Goal: Communication & Community: Answer question/provide support

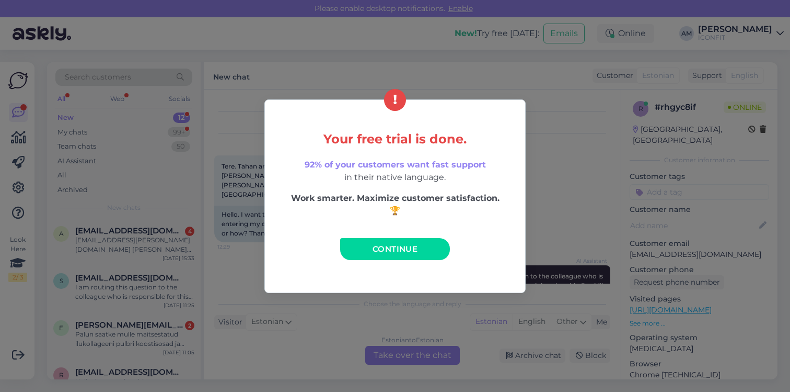
scroll to position [61, 0]
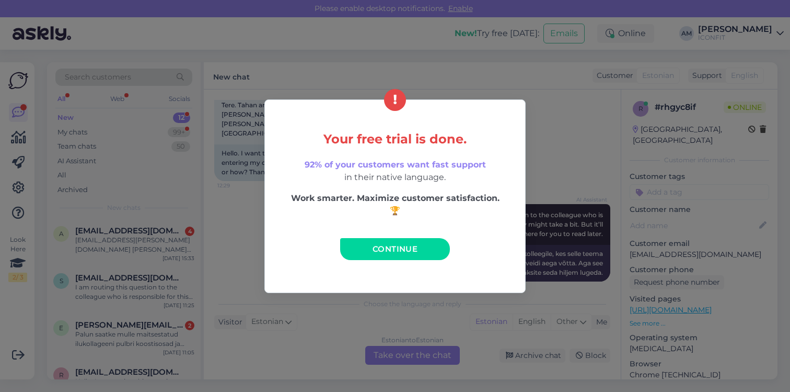
click at [266, 129] on div "Your free trial is done. 92% of your customers want fast support in their nativ…" at bounding box center [395, 195] width 261 height 193
click at [379, 254] on link "Continue" at bounding box center [395, 249] width 110 height 22
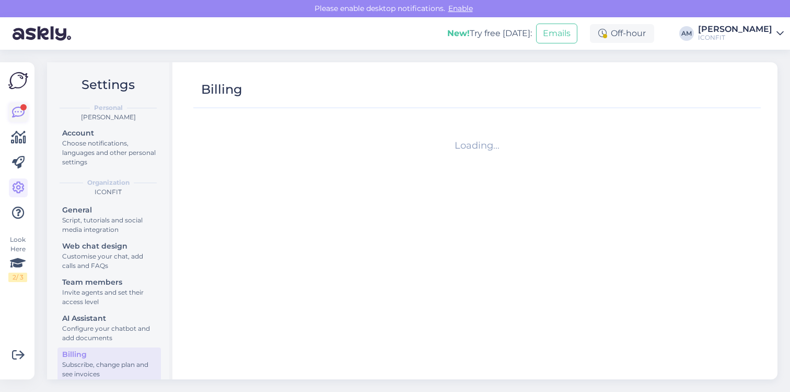
click at [19, 113] on icon at bounding box center [18, 112] width 13 height 13
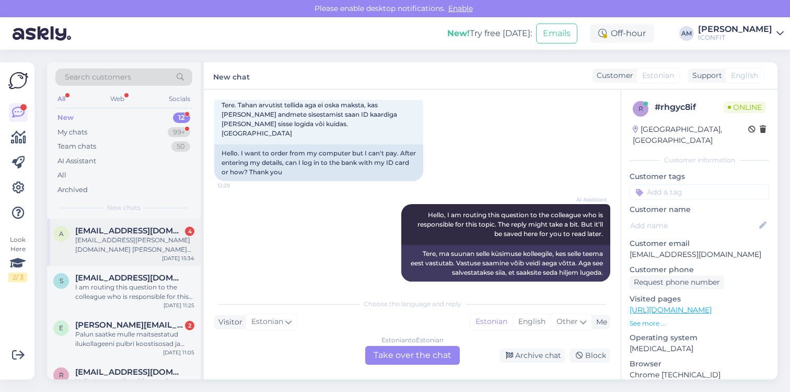
scroll to position [376, 0]
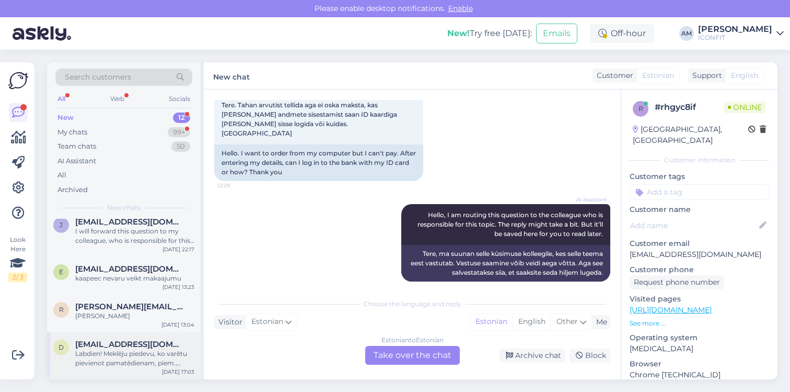
click at [123, 356] on div "Labdien! Meklēju piedevu, ko varētu pievienot pamatēdienam, piem., brokastīs ta…" at bounding box center [134, 358] width 119 height 19
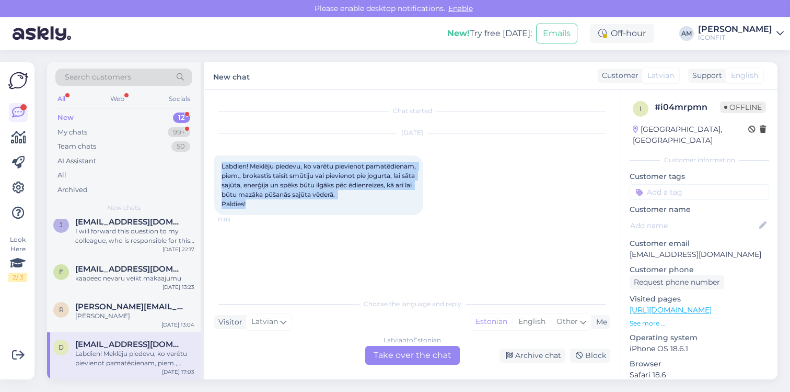
drag, startPoint x: 243, startPoint y: 203, endPoint x: 215, endPoint y: 168, distance: 44.3
click at [215, 168] on div "Labdien! Meklēju piedevu, ko varētu pievienot pamatēdienam, piem., brokastīs ta…" at bounding box center [318, 185] width 209 height 60
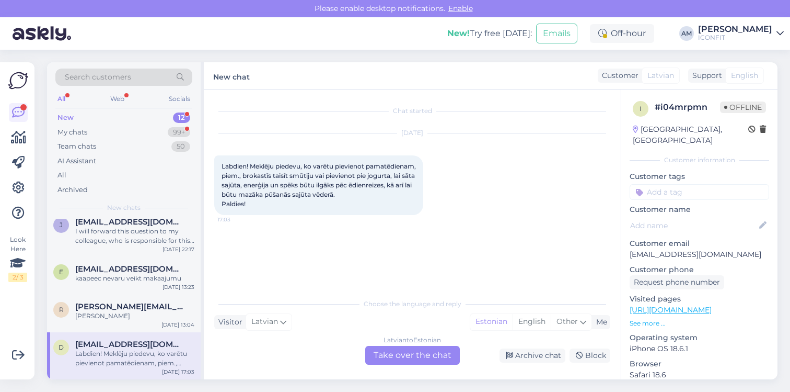
click at [411, 357] on div "[DEMOGRAPHIC_DATA] to Estonian Take over the chat" at bounding box center [412, 355] width 95 height 19
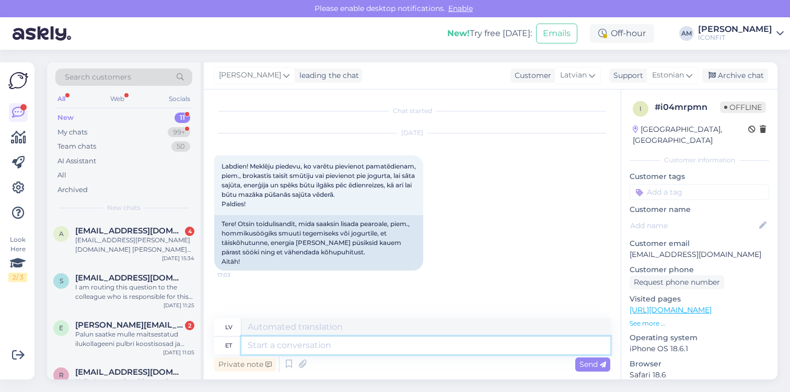
click at [337, 340] on textarea at bounding box center [426, 345] width 369 height 18
type textarea "Hello!"
type textarea "Sveiki!"
type textarea "Hello! For digestion"
type textarea "Sveiki! Gremošanas uzlabošanai"
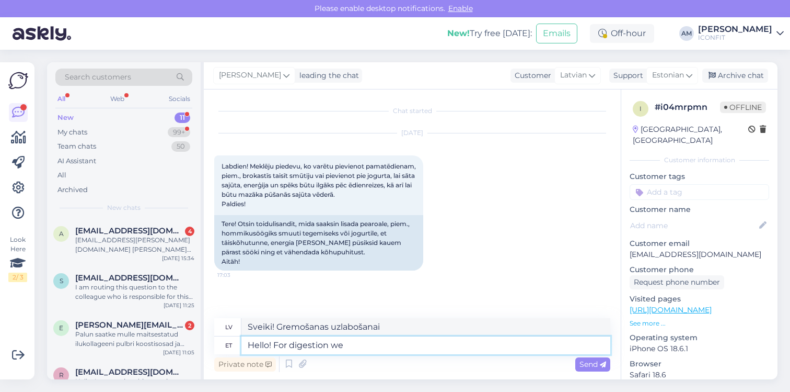
type textarea "Hello! For digestion we"
type textarea "Sveiki! Gremošanas labā mēs"
type textarea "Hello! For digestion we recommend"
type textarea "Sveiki! Gremošanas uzlabošanai iesakām"
type textarea "Hello! For digestion we recommend our"
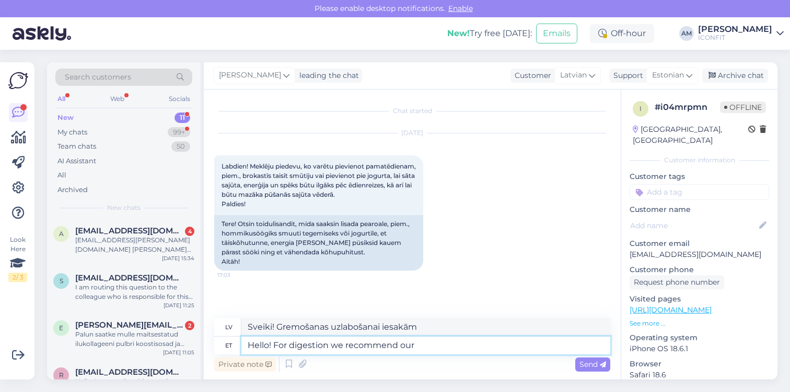
type textarea "Sveiki! Gremošanas uzlabošanai iesakām mūsu"
type textarea "Hello! For digestion we recommend our digestive"
type textarea "Sveiki! Gremošanas uzlabošanai iesakām mūsu gremošanas"
type textarea "Hello! For digestion we recommend our [MEDICAL_DATA]."
type textarea "Sveiki! Gremošanas uzlabošanai iesakām mūsu gremošanas enzīmus."
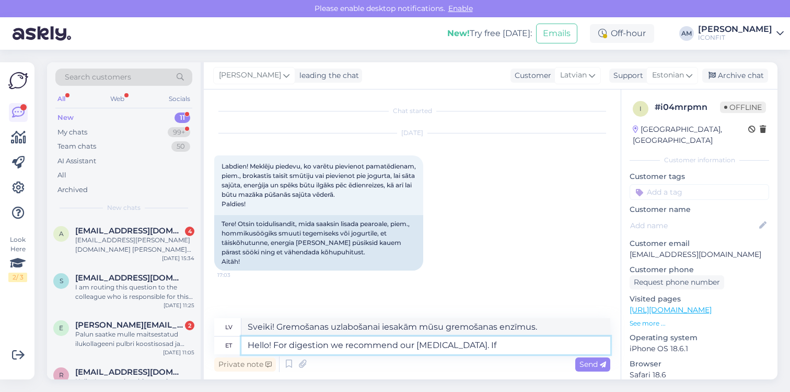
type textarea "Hello! For digestion we recommend our [MEDICAL_DATA]. If y"
type textarea "Sveiki! Gremošanas uzlabošanai iesakām mūsu gremošanas enzīmus. Ja"
type textarea "Hello! For digestion we recommend our [MEDICAL_DATA]. If you w"
type textarea "Sveiki! Gremošanas uzlabošanai iesakām mūsu gremošanas enzīmus. Ja jūs"
type textarea "Hello! For digestion we recommend our [MEDICAL_DATA]. If you want"
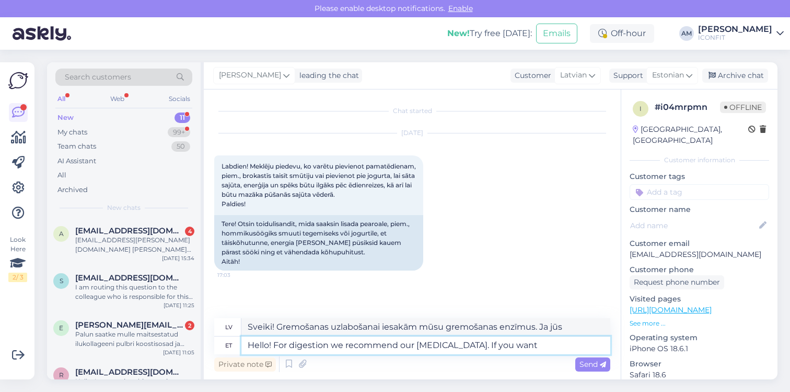
type textarea "Sveiki! Gremošanas uzlabošanai iesakām mūsu gremošanas enzīmus. Ja vēlaties"
type textarea "Hello! For digestion we recommend our [MEDICAL_DATA]. If you want to make mea"
type textarea "Sveiki! Gremošanas uzlabošanai iesakām mūsu gremošanas enzīmus. Ja vēlaties pag…"
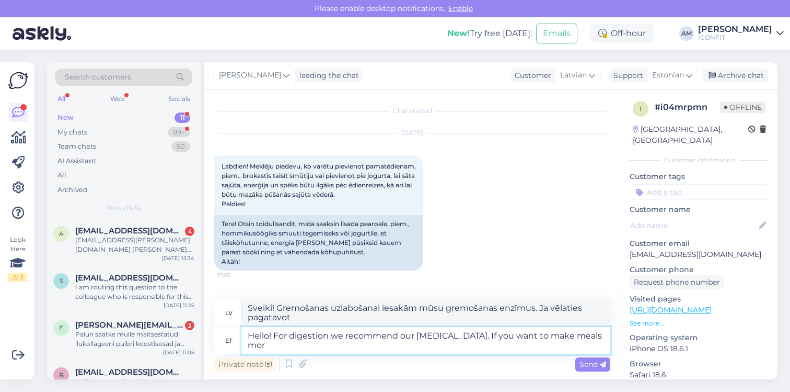
type textarea "Hello! For digestion we recommend our [MEDICAL_DATA]. If you want to make meals…"
type textarea "Sveiki! Gremošanas uzlabošanai iesakām mūsu gremošanas enzīmus. Ja vēlaties pag…"
type textarea "Hello! For digestion we recommend our [MEDICAL_DATA]. If you want to make meals…"
type textarea "Sveiki! Gremošanas uzlabošanai iesakām mūsu gremošanas enzīmus. Ja vēlaties pag…"
type textarea "Hello! For digestion we recommend our [MEDICAL_DATA]. If you want to make meals…"
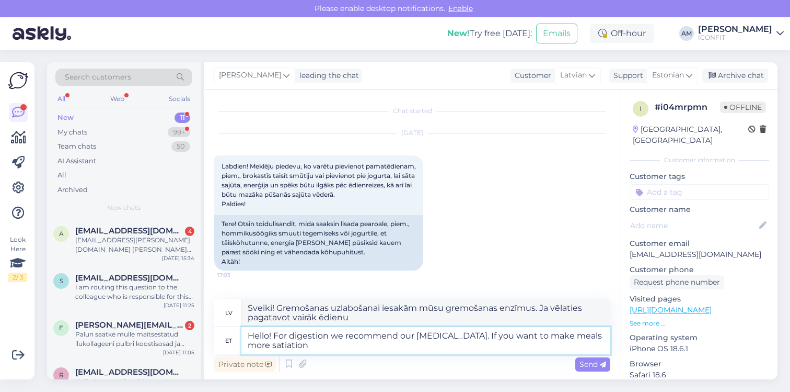
type textarea "Sveiki! Gremošanas uzlabošanai iesakām mūsu gremošanas enzīmus. Ja vēlaties pad…"
type textarea "Hello! For digestion we recommend our [MEDICAL_DATA]. If you want to make meals…"
type textarea "Sveiki! Gremošanas uzlabošanai iesakām mūsu gremošanas enzīmus. Ja vēlaties pad…"
type textarea "Hello! For digestion we recommend our [MEDICAL_DATA]. If you want to make meals…"
type textarea "Sveiki! Gremošanas uzlabošanai iesakām mūsu gremošanas enzīmus. Ja vēlaties, la…"
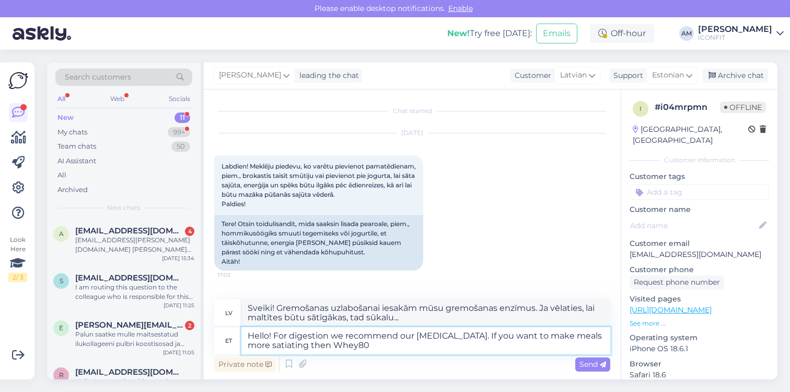
type textarea "Hello! For digestion we recommend our [MEDICAL_DATA]. If you want to make meals…"
type textarea "Sveiki! Gremošanas uzlabošanai iesakām mūsu gremošanas enzīmus. Ja vēlaties, la…"
type textarea "Hello! For digestion we recommend our [MEDICAL_DATA]. If you want to make meals…"
type textarea "Sveiki! Gremošanas uzlabošanai iesakām mūsu gremošanas enzīmus. Ja vēlaties pad…"
type textarea "Hello! For digestion we recommend our [MEDICAL_DATA]. If you want to make meals…"
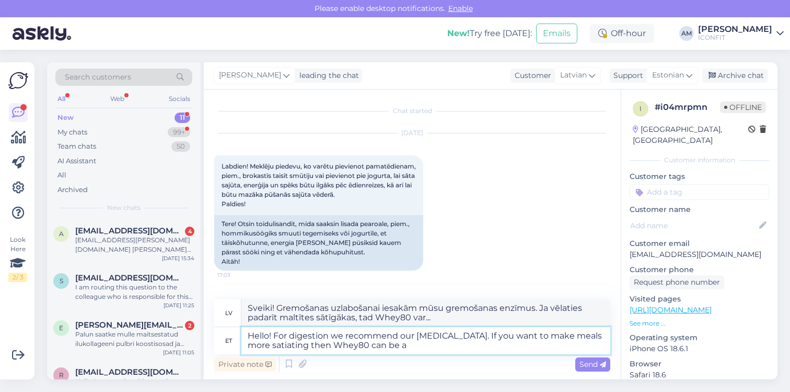
type textarea "Sveiki! Gremošanas uzlabošanai iesakām mūsu gremošanas enzīmus. Ja vēlaties, la…"
type textarea "Hello! For digestion we recommend our [MEDICAL_DATA]. If you want to make meals…"
type textarea "Sveiki! Gremošanas uzlabošanai iesakām mūsu gremošanas enzīmus. Ja vēlaties pad…"
type textarea "Hello! For digestion we recommend our [MEDICAL_DATA]. If you want to make meals…"
type textarea "Sveiki! Gremošanas uzlabošanai iesakām mūsu gremošanas enzīmus. Ja vēlaties pad…"
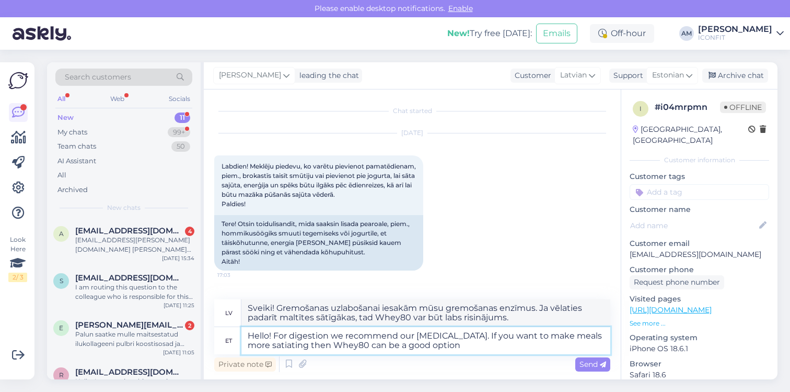
type textarea "Hello! For digestion we recommend our [MEDICAL_DATA]. If you want to make meals…"
type textarea "Sveiki! Gremošanas uzlabošanai iesakām mūsu gremošanas enzīmus. Ja vēlaties pad…"
type textarea "Hello! For digestion we recommend our [MEDICAL_DATA]. If you want to make meals…"
type textarea "Sveiki! Gremošanas uzlabošanai iesakām mūsu gremošanas enzīmus. Ja vēlaties pad…"
type textarea "Hello! For digestion we recommend our [MEDICAL_DATA]. If you want to make meals…"
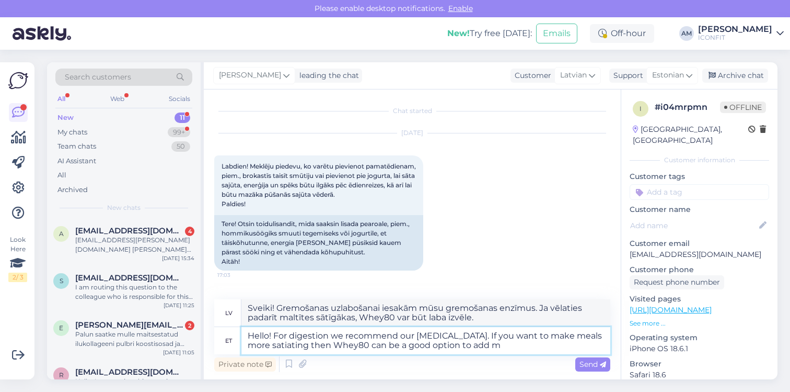
type textarea "Sveiki! Gremošanas uzlabošanai iesakām mūsu gremošanas enzīmus. Ja vēlaties pad…"
type textarea "Hello! For digestion we recommend our [MEDICAL_DATA]. If you want to make meals…"
type textarea "Sveiki! Gremošanas uzlabošanai iesakām mūsu gremošanas enzīmus. Ja vēlaties, la…"
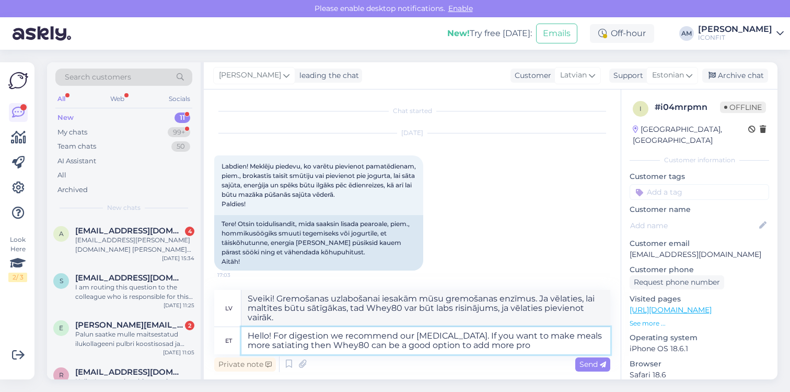
type textarea "Hello! For digestion we recommend our [MEDICAL_DATA]. If you want to make meals…"
type textarea "Sveiki! Gremošanas uzlabošanai iesakām mūsu gremošanas enzīmus. Ja vēlaties, la…"
type textarea "Hello! For digestion we recommend our [MEDICAL_DATA]. If you want to make meals…"
type textarea "Sveiki! Gremošanas uzlabošanai iesakām mūsu gremošanas enzīmus. Ja vēlaties, la…"
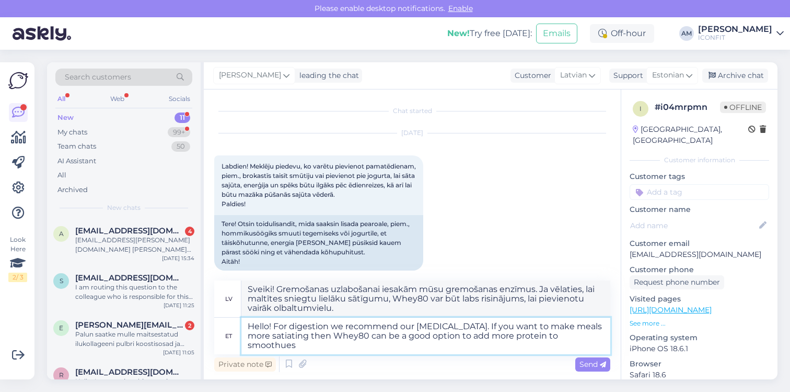
type textarea "Hello! For digestion we recommend our [MEDICAL_DATA]. If you want to make meals…"
type textarea "Sveiki! Gremošanas uzlabošanai iesakām mūsu gremošanas enzīmus. Ja vēlaties, la…"
type textarea "Hello! For digestion we recommend our [MEDICAL_DATA]. If you want to make meals…"
type textarea "Sveiki! Gremošanas uzlabošanai iesakām mūsu gremošanas enzīmus. Ja vēlaties, la…"
type textarea "Hello! For digestion we recommend our [MEDICAL_DATA]. If you want to make meals…"
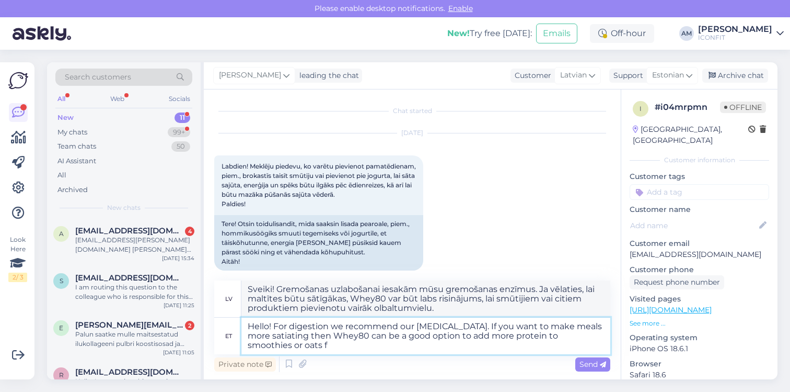
type textarea "Sveiki! Gremošanas uzlabošanai iesakām mūsu gremošanas enzīmus. Ja vēlaties, la…"
type textarea "Hello! For digestion we recommend our [MEDICAL_DATA]. If you want to make meals…"
type textarea "Sveiki! Gremošanas uzlabošanai iesakām mūsu gremošanas enzīmus. Ja vēlaties, la…"
type textarea "Hello! For digestion we recommend our [MEDICAL_DATA]. If you want to make meals…"
type textarea "Sveiki! Gremošanas uzlabošanai iesakām mūsu gremošanas enzīmus. Ja vēlaties pad…"
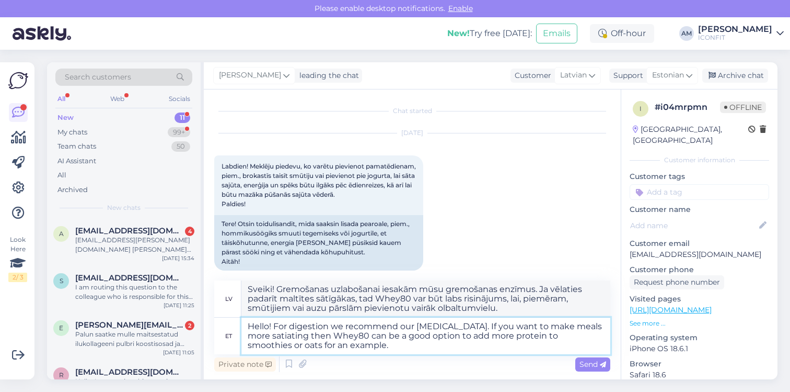
click at [420, 327] on textarea "Hello! For digestion we recommend our [MEDICAL_DATA]. If you want to make meals…" at bounding box center [426, 335] width 369 height 37
type textarea "Hello! For digestion we recommend our igestive enzymes. If you want to make mea…"
type textarea "Sveiki! Gremošanas uzlabošanai iesakām mūsu gremošanas enzīmus. Ja vēlaties, la…"
click at [462, 327] on textarea "Hello! For digestion we recommend our [MEDICAL_DATA]. If you want to make meals…" at bounding box center [426, 335] width 369 height 37
type textarea "Hello! For digestion we recommend our Digestive nzymes. If you want to make mea…"
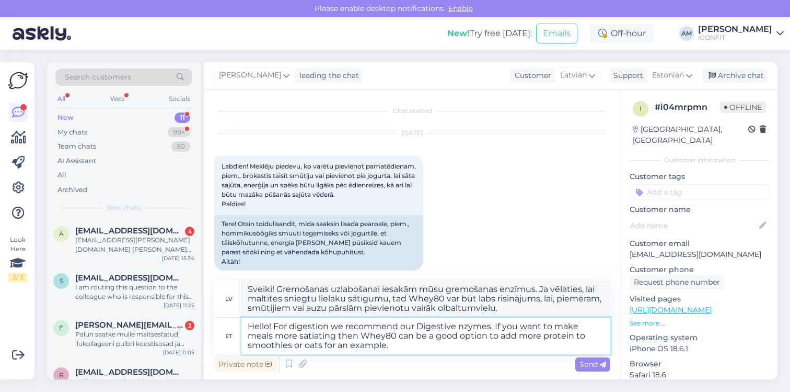
type textarea "Sveiki! Gremošanas veicināšanai iesakām mūsu Gremošanas enzīmus. Ja vēlaties, l…"
type textarea "Hello! For digestion we recommend our [MEDICAL_DATA]. If you want to make meals…"
type textarea "Sveiki! Gremošanas uzlabošanai iesakām mūsu gremošanas enzīmus. Ja vēlaties, la…"
type textarea "Hello! For digestion we recommend our Digestive nzymes. If you want to make mea…"
type textarea "Sveiki! Gremošanas veicināšanai iesakām mūsu Gremošanas enzīmus. Ja vēlaties, l…"
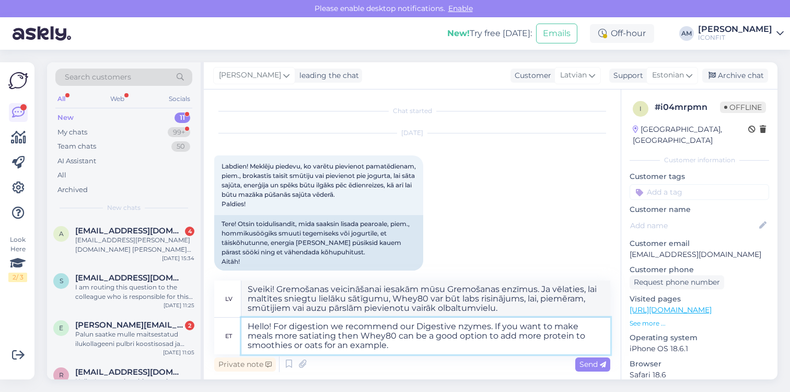
type textarea "Hello! For digestion we recommend our [MEDICAL_DATA]. If you want to make meals…"
type textarea "Sveiki! Gremošanas uzlabošanai iesakām mūsu gremošanas enzīmus. Ja vēlaties, la…"
click at [584, 325] on textarea "Hello! For digestion we recommend our [MEDICAL_DATA]. If you want to make meals…" at bounding box center [426, 335] width 369 height 37
type textarea "Hello! For digestion we recommend our [MEDICAL_DATA]. If you want to make yourm…"
type textarea "Sveiki! Gremošanas uzlabošanai iesakām mūsu gremošanas enzīmus. Ja vēlaties, [P…"
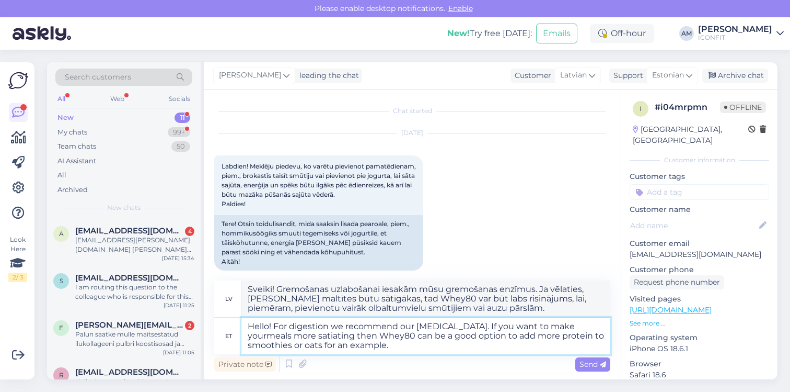
type textarea "Hello! For digestion we recommend our [MEDICAL_DATA]. If you want to make your …"
type textarea "Sveiki! Gremošanas uzlabošanai iesakām mūsu gremošanas enzīmus. Ja vēlaties, [P…"
type textarea "Hello! For digestion we recommend our [MEDICAL_DATA]. If you want to make your …"
click at [583, 360] on span "Send" at bounding box center [593, 363] width 27 height 9
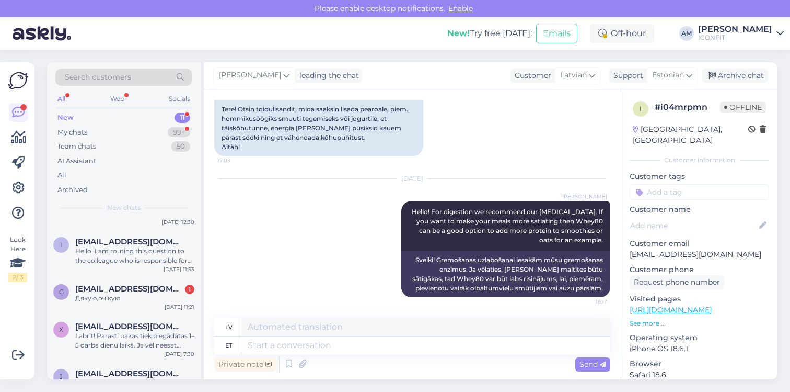
scroll to position [329, 0]
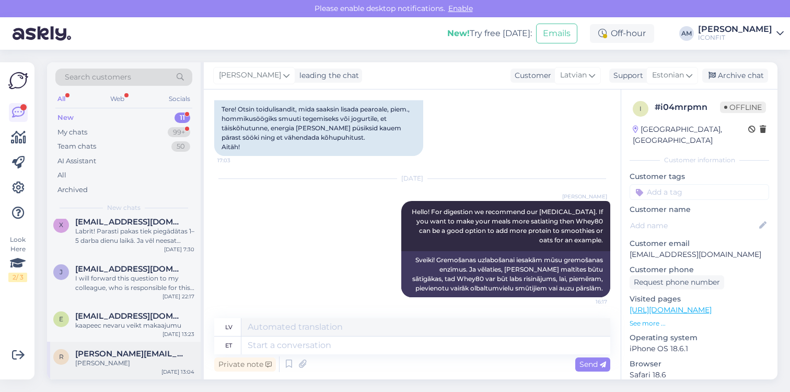
click at [94, 347] on div "r [PERSON_NAME][EMAIL_ADDRESS][PERSON_NAME][DOMAIN_NAME] [PERSON_NAME] [DATE] 1…" at bounding box center [124, 360] width 154 height 38
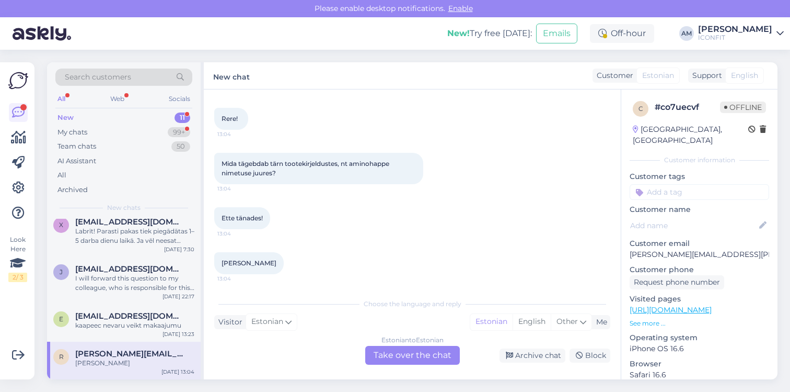
scroll to position [50, 0]
click at [672, 305] on link "[URL][DOMAIN_NAME]" at bounding box center [671, 309] width 82 height 9
click at [415, 359] on div "Estonian to Estonian Take over the chat" at bounding box center [412, 355] width 95 height 19
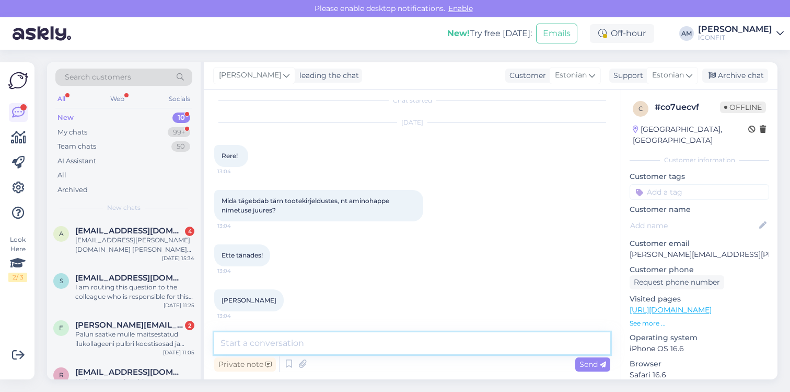
click at [299, 350] on textarea at bounding box center [412, 343] width 396 height 22
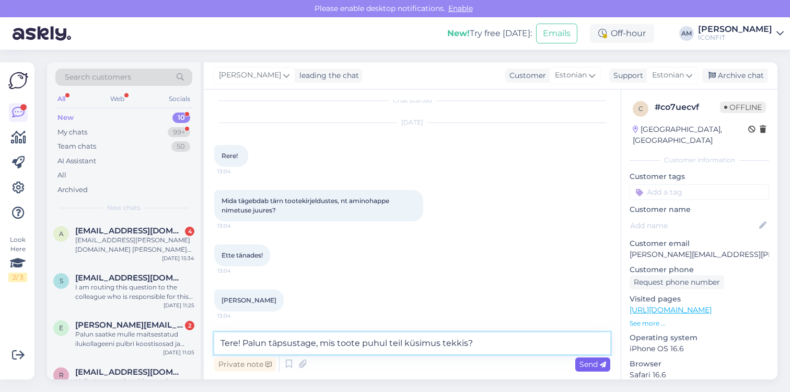
type textarea "Tere! Palun täpsustage, mis toote puhul teil küsimus tekkis?"
click at [583, 365] on span "Send" at bounding box center [593, 363] width 27 height 9
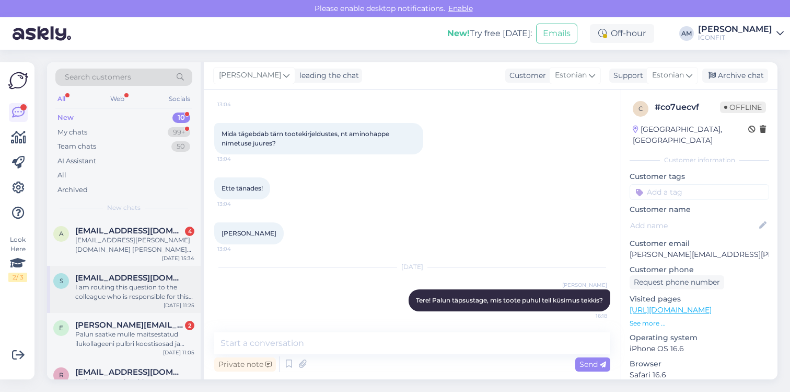
scroll to position [291, 0]
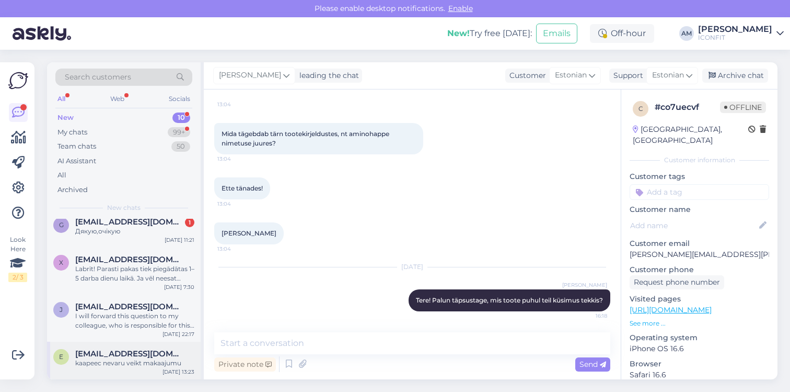
click at [116, 363] on div "kaapeec nevaru veikt makaajumu" at bounding box center [134, 362] width 119 height 9
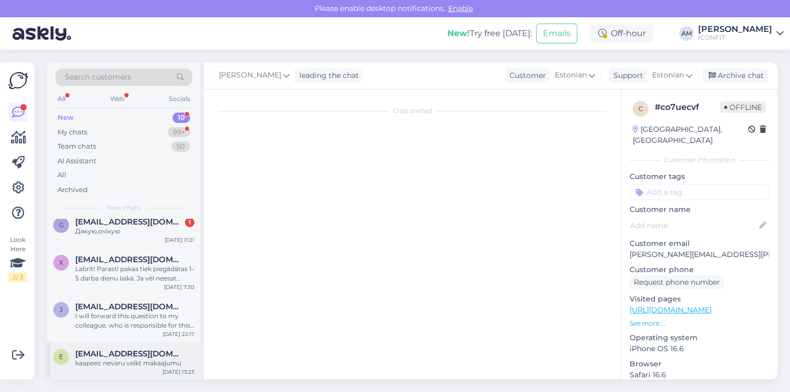
scroll to position [0, 0]
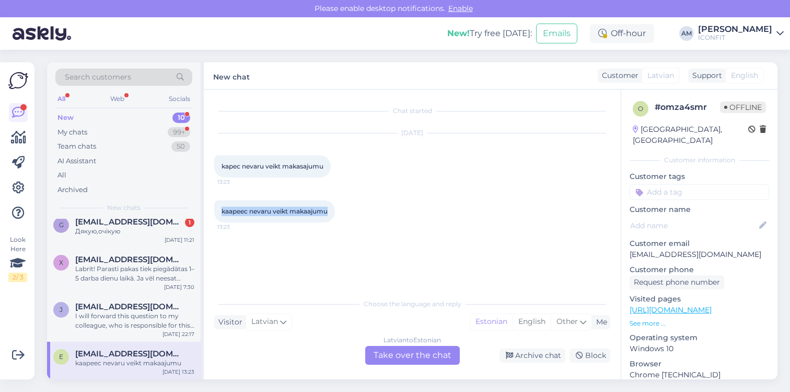
drag, startPoint x: 330, startPoint y: 210, endPoint x: 216, endPoint y: 209, distance: 114.0
click at [216, 209] on div "kaapeec nevaru veikt makaajumu 13:23" at bounding box center [274, 211] width 121 height 22
click at [422, 361] on div "[DEMOGRAPHIC_DATA] to Estonian Take over the chat" at bounding box center [412, 355] width 95 height 19
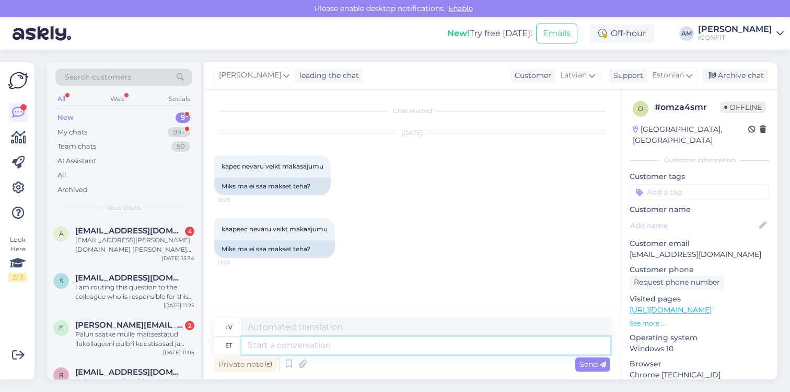
click at [319, 348] on textarea at bounding box center [426, 345] width 369 height 18
type textarea "Tere!"
type textarea "Sveiki!"
type textarea "Tere! Kus t"
type textarea "Sveiki! Kur?"
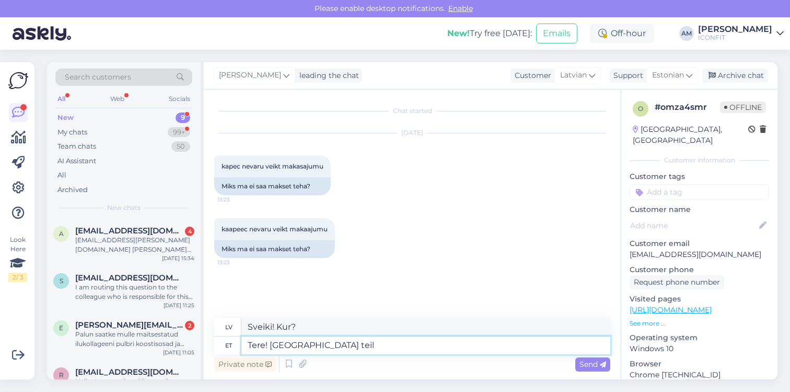
type textarea "Tere! [GEOGRAPHIC_DATA] teil"
type textarea "Sveiki! Kur tu esi?"
type textarea "Tere! Ku"
type textarea "Sveiki! Kur?"
type textarea "Tere!"
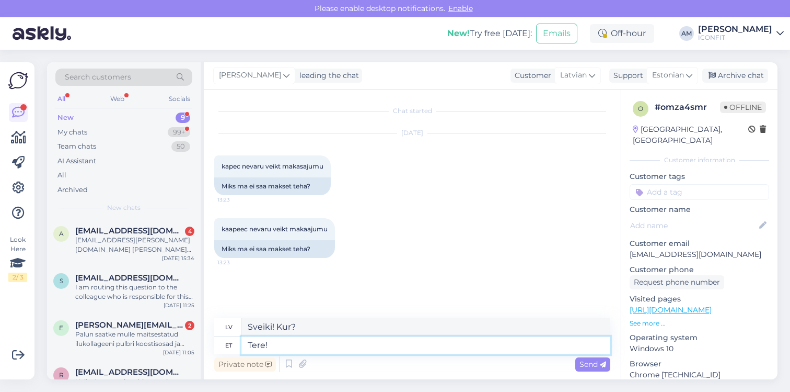
type textarea "Sveiki!"
type textarea "Tere! Palun tö"
type textarea "Sveiki! Lūdzu"
type textarea "Tere! Palun täpsustage"
type textarea "Sveiki! Lūdzu, precizējiet."
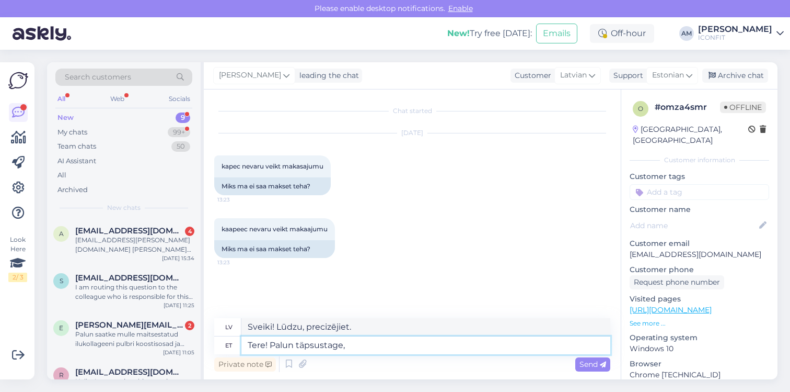
type textarea "Tere! Palun täpsustage, m"
type textarea "Sveiki! Lūdzu, precizējiet,"
type textarea "Tere! Palun täpsustage, mida t"
type textarea "Sveiki! Lūdzu, precizējiet, kas"
type textarea "Tere! Palun täpsustage, mida te m"
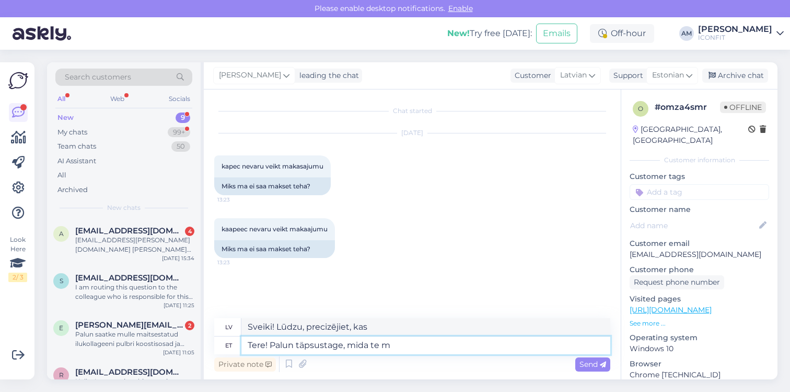
type textarea "Sveiki! Lūdzu, precizējiet, ko jūs"
type textarea "Tere! Palun täpsustage, mida te mü"
type textarea "Sveiki! Lūdzu, norādiet, ko meklējat."
type textarea "Tere! Palun täpsustage, mida te mõtlete."
type textarea "Sveiki! Lūdzu, paskaidrojiet, ko jūs ar to domājat."
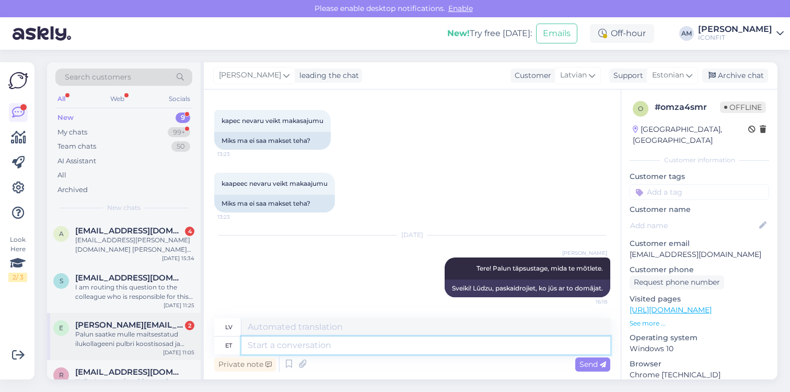
scroll to position [254, 0]
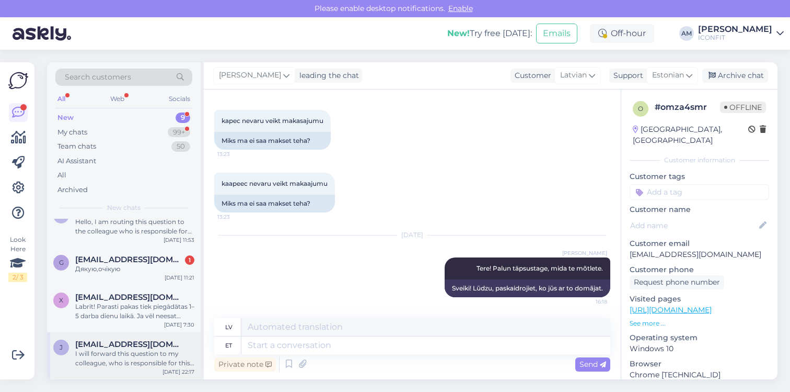
click at [125, 362] on div "I will forward this question to my colleague, who is responsible for this. The …" at bounding box center [134, 358] width 119 height 19
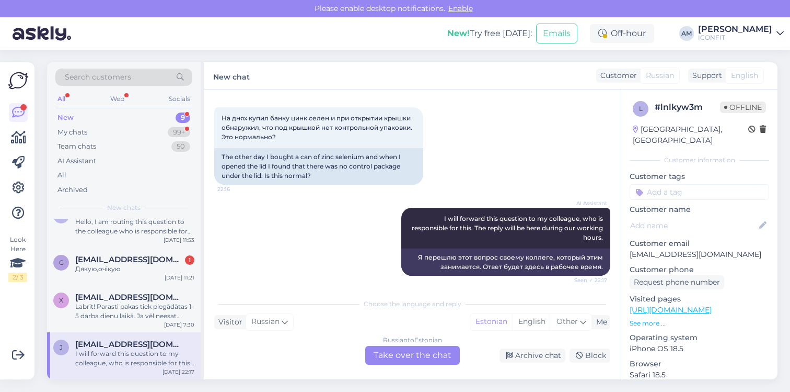
scroll to position [159, 0]
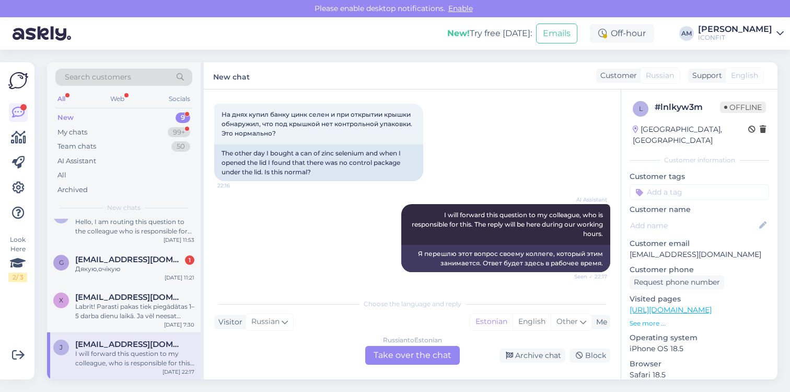
click at [408, 353] on div "Russian to Estonian Take over the chat" at bounding box center [412, 355] width 95 height 19
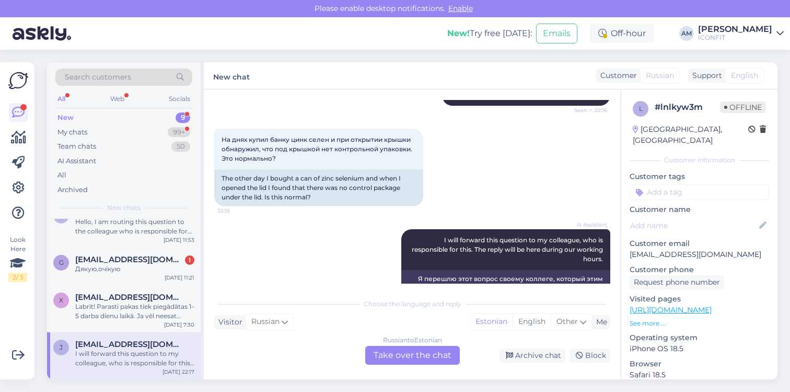
scroll to position [0, 0]
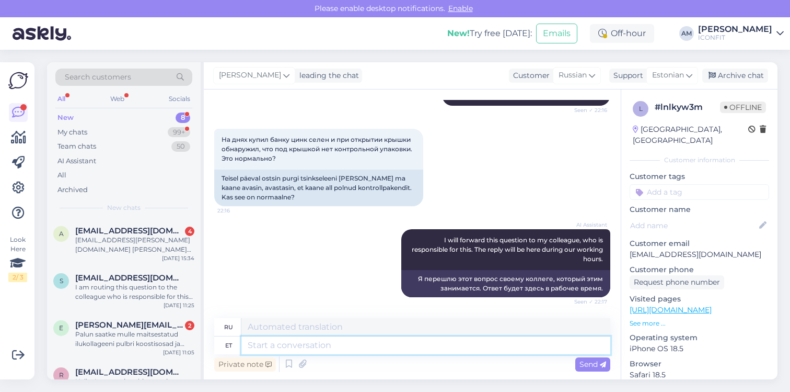
click at [316, 352] on textarea at bounding box center [426, 345] width 369 height 18
type textarea "Tere!"
type textarea "Привет!"
type textarea "Tere! Palun k"
type textarea "Здравствуйте! Пожалуйста."
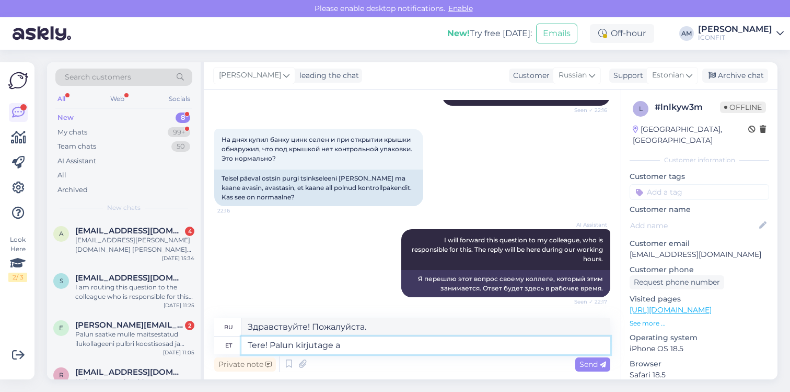
type textarea "Tere! Palun kirjutage an"
type textarea "Здравствуйте! Пожалуйста, напишите."
type textarea "Tere! Palun kirjutage antud p"
type textarea "Здравствуйте! Пожалуйста, напишите это."
type textarea "Tere! Palun kirjutage antud probleemiga in"
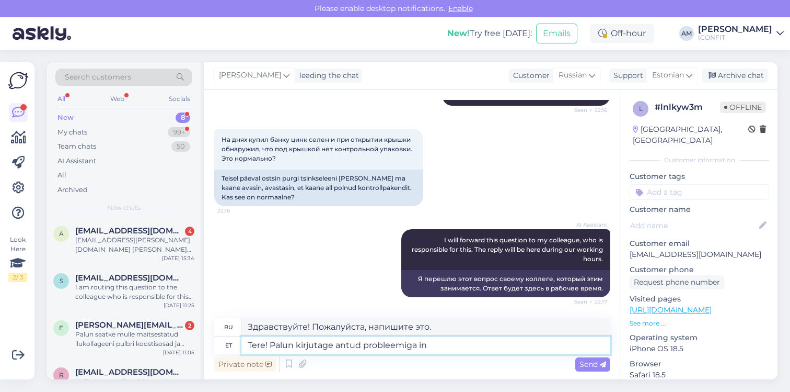
type textarea "Здравствуйте! Напишите, пожалуйста, об этой проблеме."
type textarea "Tere! Palun kirjutage antud probleemiga info@"
type textarea "Здравствуйте! Пожалуйста, напишите информацию об этой проблеме."
type textarea "Tere! Palun kirjutage antud probleemiga info@ico"
type textarea "Здравствуйте! Напишите на info@ с этой проблемой."
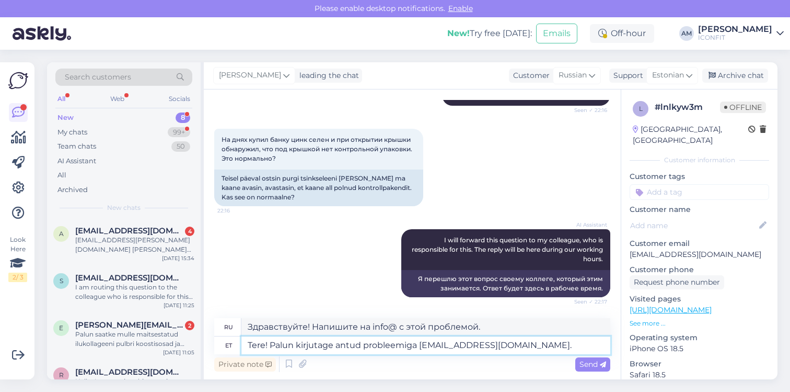
type textarea "Tere! Palun kirjutage antud probleemiga [EMAIL_ADDRESS][DOMAIN_NAME]."
type textarea "Здравствуйте! Пожалуйста, напишите нам на [EMAIL_ADDRESS][DOMAIN_NAME]."
type textarea "Tere! Palun kirjutage antud probleemiga [EMAIL_ADDRESS][DOMAIN_NAME]."
click at [595, 369] on div "Send" at bounding box center [593, 364] width 35 height 14
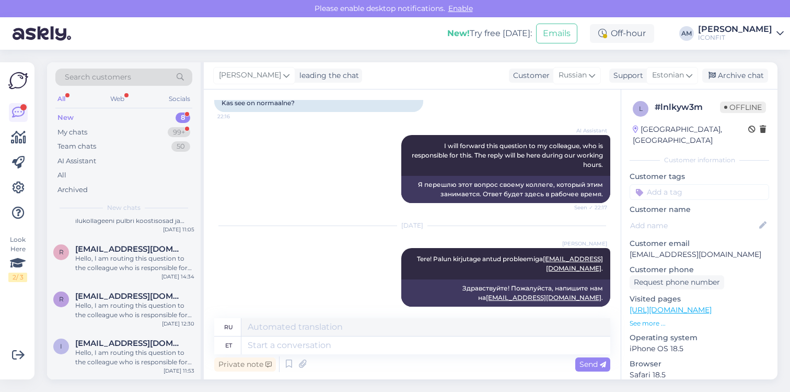
scroll to position [207, 0]
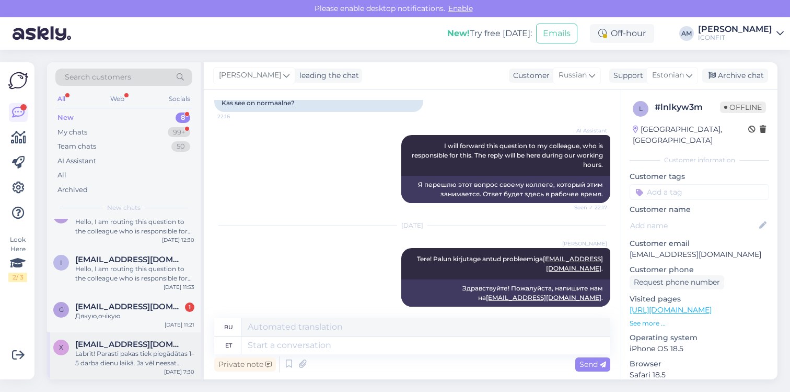
click at [133, 350] on div "Labrīt! Parasti pakas tiek piegādātas 1–5 darba dienu laikā. Ja vēl neesat saņē…" at bounding box center [134, 358] width 119 height 19
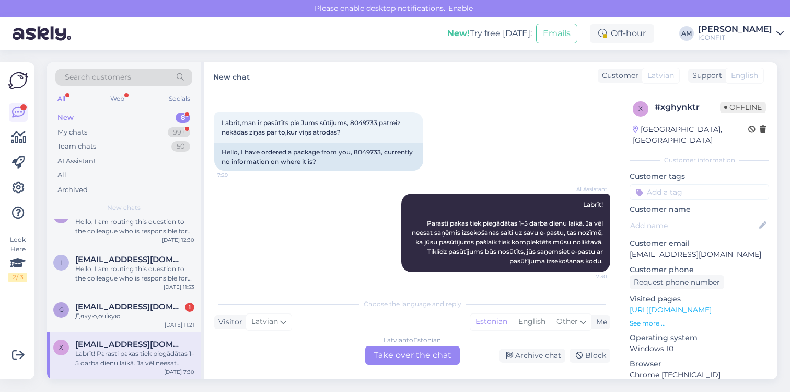
click at [382, 354] on div "[DEMOGRAPHIC_DATA] to Estonian Take over the chat" at bounding box center [412, 355] width 95 height 19
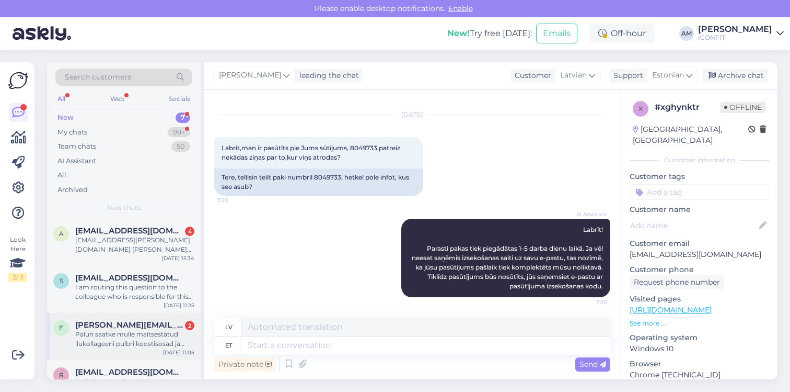
scroll to position [159, 0]
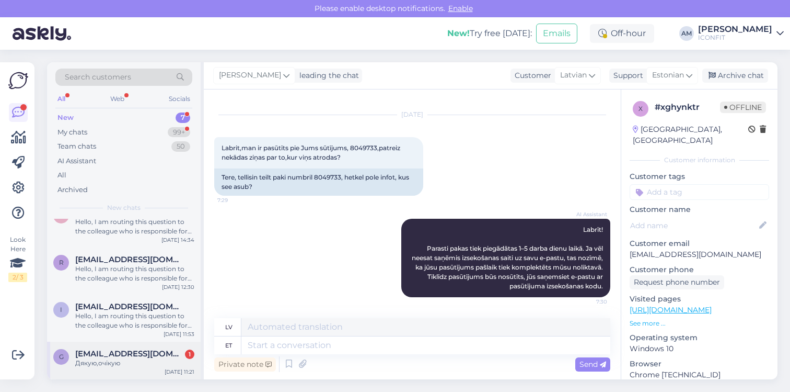
click at [130, 359] on div "Дякую,очікую" at bounding box center [134, 362] width 119 height 9
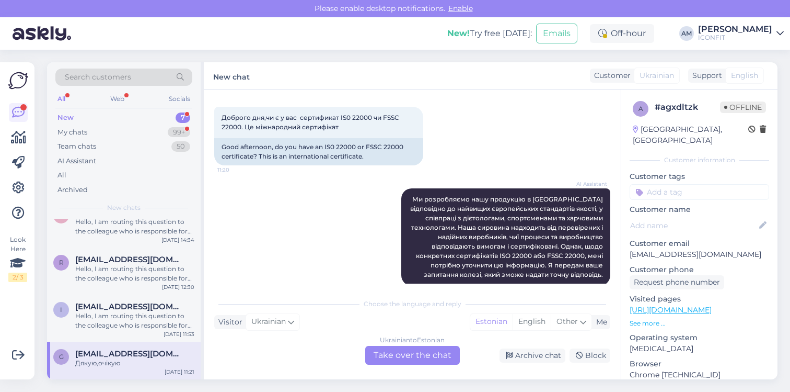
scroll to position [308, 0]
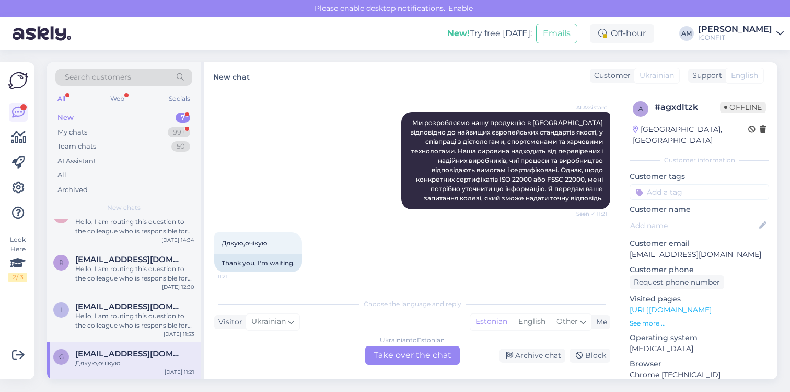
click at [401, 352] on div "Ukrainian to Estonian Take over the chat" at bounding box center [412, 355] width 95 height 19
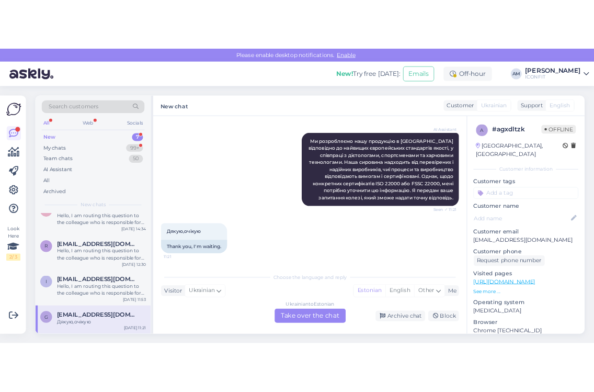
scroll to position [0, 0]
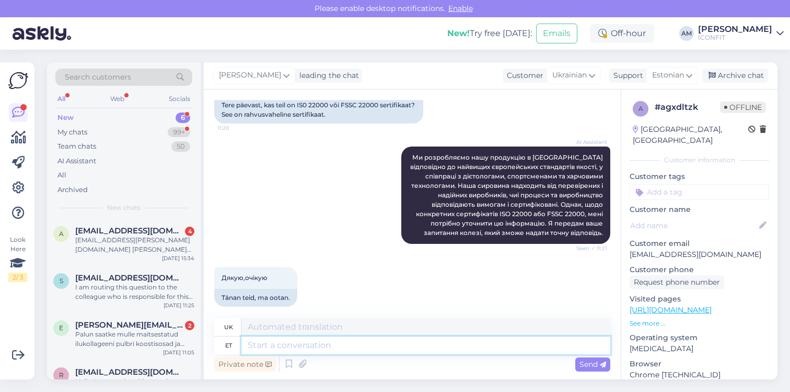
click at [345, 348] on textarea at bounding box center [426, 345] width 369 height 18
type textarea "Tere!"
type textarea "Привіт!"
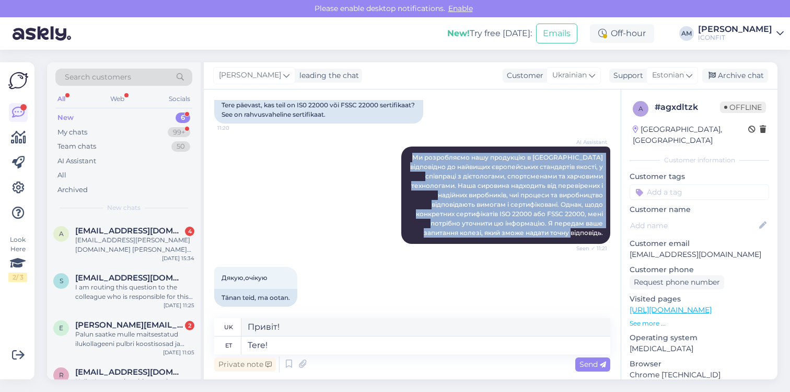
drag, startPoint x: 605, startPoint y: 221, endPoint x: 401, endPoint y: 136, distance: 221.0
click at [401, 136] on div "AI Assistant Ми розробляємо нашу продукцію в [GEOGRAPHIC_DATA] відповідно до на…" at bounding box center [412, 195] width 396 height 120
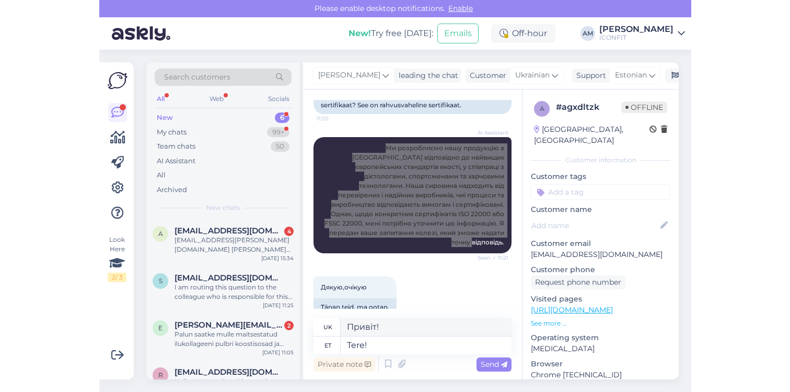
scroll to position [283, 0]
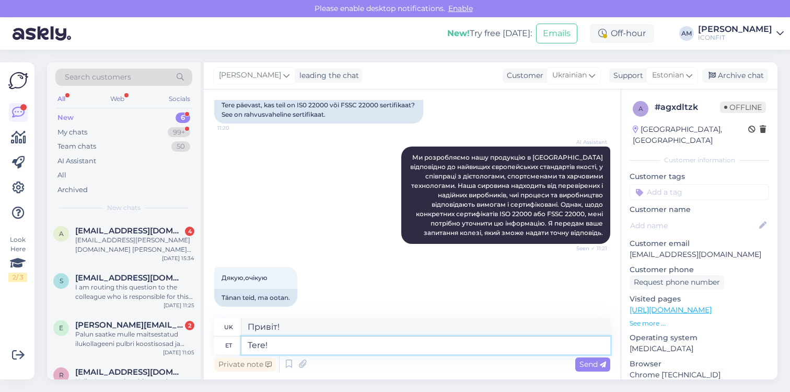
click at [278, 348] on textarea "Tere!" at bounding box center [426, 345] width 369 height 18
type textarea "Tere! Hetkel"
type textarea "Привіт! Наразі"
type textarea "Tere! Hetkel töötame sel"
type textarea "Привіт! Ми зараз працюємо."
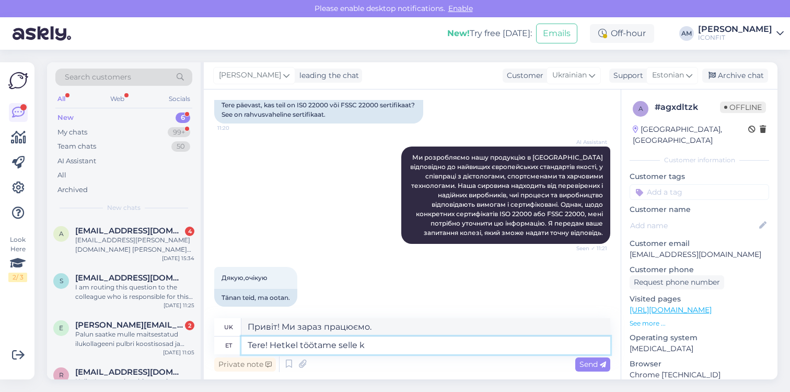
type textarea "Tere! Hetkel töötame [PERSON_NAME]"
type textarea "Привіт! Ми зараз над цим працюємо."
type textarea "Tere! Hetkel töötame selle [PERSON_NAME], et"
type textarea "Привіт! Ми зараз над цим працюємо."
type textarea "Tere! Hetkel töötame selle [PERSON_NAME], et õige pe"
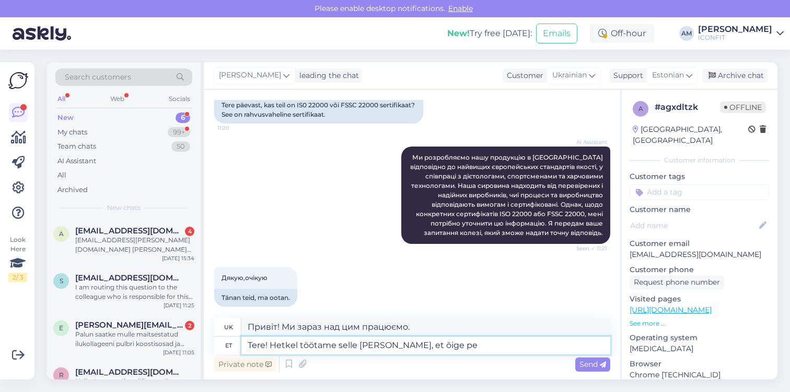
type textarea "Привіт! Ми зараз працюємо над правильним"
type textarea "Tere! Hetkel töötame selle [PERSON_NAME], et õige pea. o"
type textarea "Привіт! Ми зараз над цим працюємо, тож скоро"
type textarea "Tere! Hetkel töötame selle [PERSON_NAME], et õige pea. o"
type textarea "Привіт! Ми зараз над цим працюємо, скоро буде."
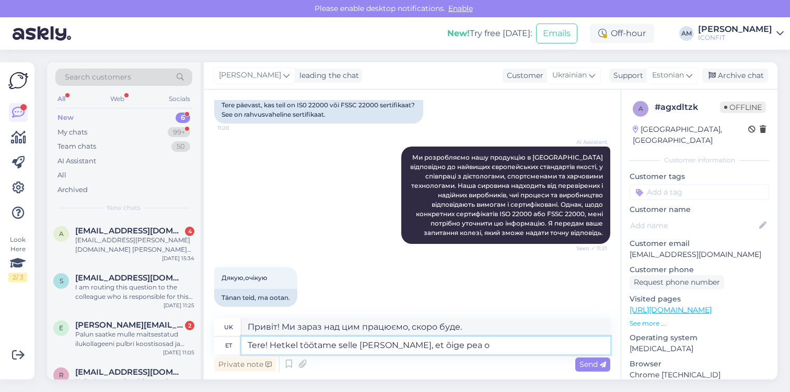
type textarea "Tere! Hetkel töötame selle [PERSON_NAME], et õige pea ol"
type textarea "Привіт! Ми зараз над цим працюємо, тож скоро"
type textarea "Tere! Hetkel töötame selle [PERSON_NAME], et õige pea oleks me"
type textarea "Привіт! Ми зараз над цим працюємо, тому воно буде доступне найближчим часом."
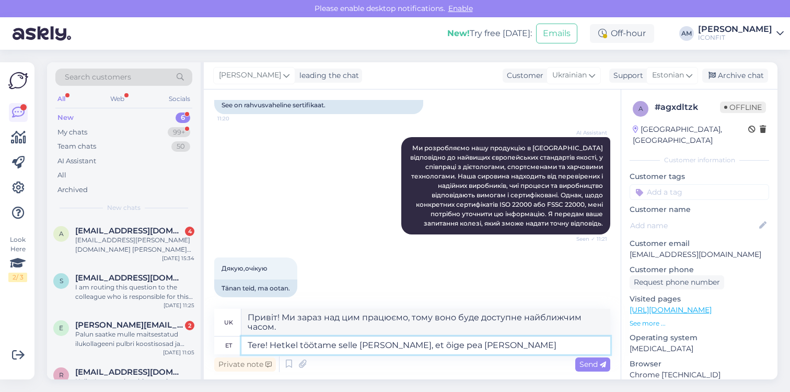
type textarea "Tere! Hetkel töötame selle [PERSON_NAME], et õige pea [PERSON_NAME]"
type textarea "Привіт! Ми зараз над цим працюємо, тож скоро це буде у нас."
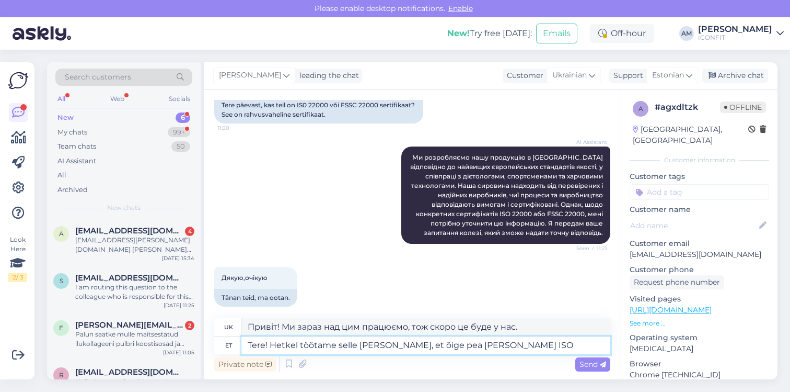
type textarea "Tere! Hetkel töötame selle [PERSON_NAME], et õige pea [PERSON_NAME] ISO"
type textarea "Привіт! Ми зараз працюємо над отриманням ISO-образу найближчим часом."
type textarea "Tere! Hetkel töötame selle [PERSON_NAME], et õige pea [PERSON_NAME] ISO 22000"
type textarea "Вітаємо! Наразі ми працюємо над отриманням сертифікації ISO 22000 найближчим ча…"
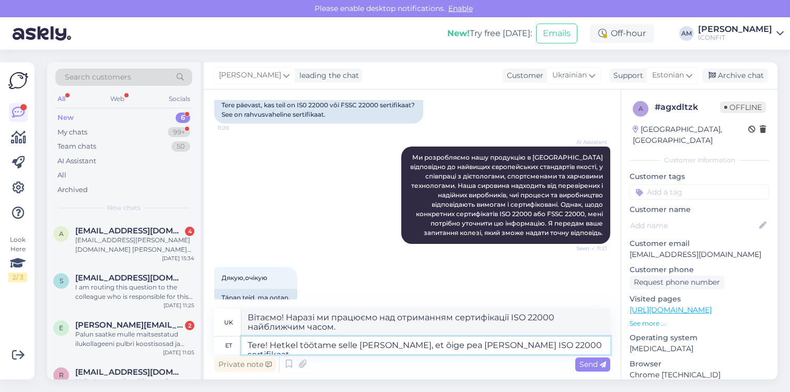
type textarea "Tere! Hetkel töötame selle [PERSON_NAME], et õige pea [PERSON_NAME] ISO 22000 s…"
type textarea "Доброго дня! Ми зараз працюємо над отриманням сертифікації ISO 22000 найближчим…"
type textarea "Tere! Hetkel töötame selle [PERSON_NAME], et õige pea [PERSON_NAME] ISO 22000 s…"
click at [592, 364] on span "Send" at bounding box center [593, 363] width 27 height 9
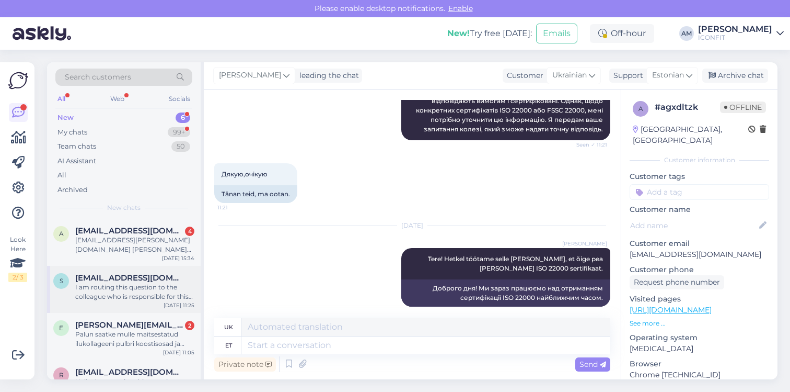
scroll to position [122, 0]
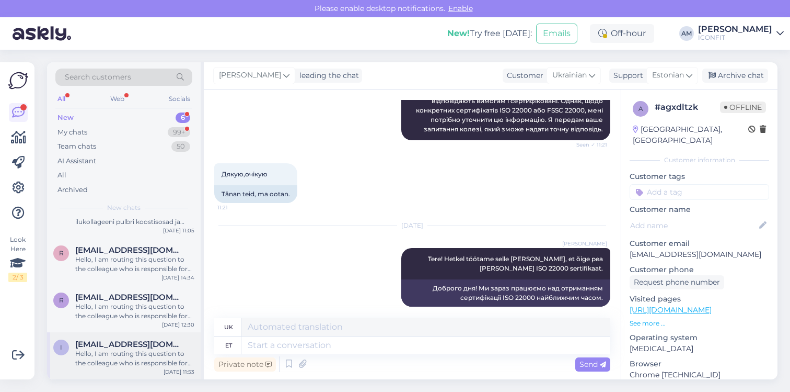
click at [104, 350] on div "Hello, I am routing this question to the colleague who is responsible for this …" at bounding box center [134, 358] width 119 height 19
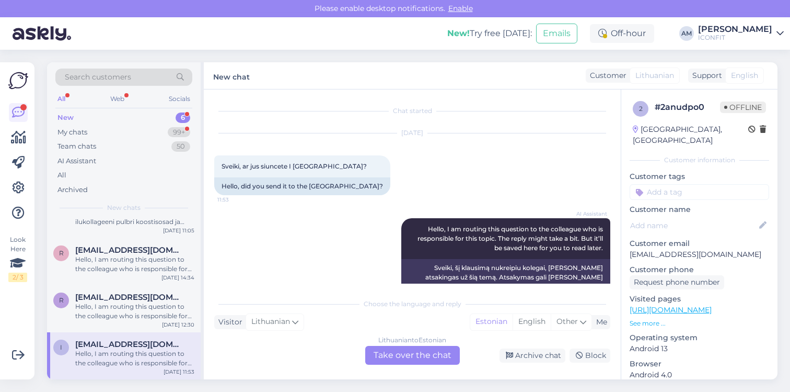
scroll to position [24, 0]
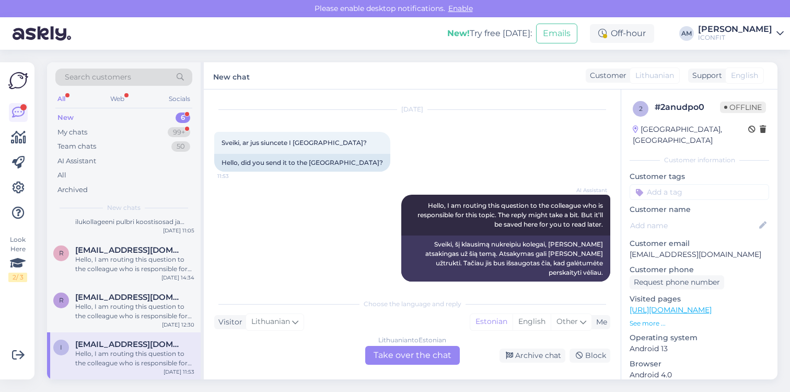
click at [397, 355] on div "Lithuanian to Estonian Take over the chat" at bounding box center [412, 355] width 95 height 19
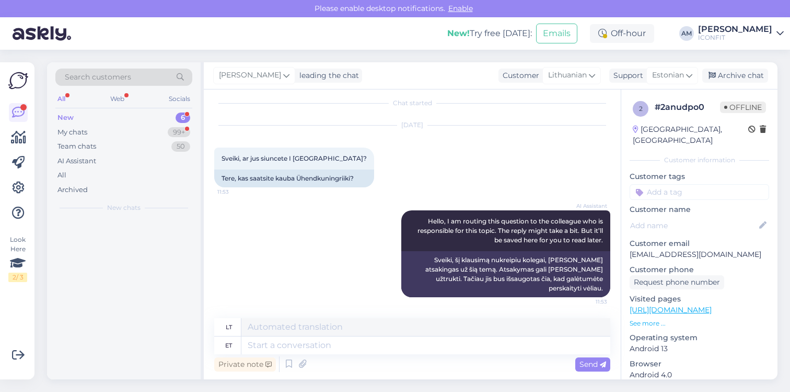
scroll to position [0, 0]
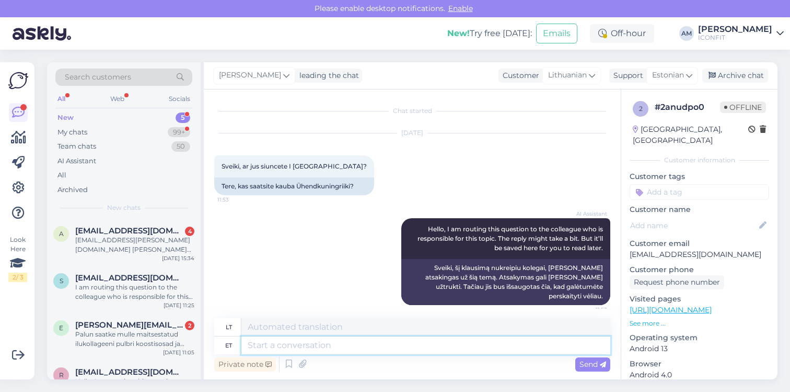
click at [310, 352] on textarea at bounding box center [426, 345] width 369 height 18
type textarea "Tere!"
type textarea "Sveiki!"
type textarea "Tere! Hetkel"
type textarea "Sveiki! Šiuo metu"
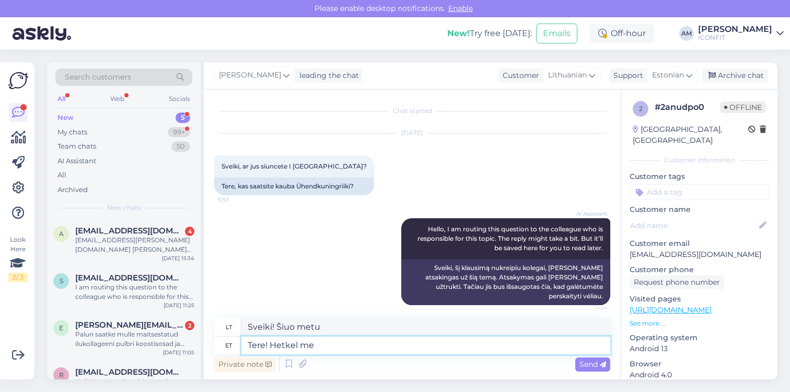
type textarea "Tere! Hetkel me"
type textarea "Sveiki! Šiuo metu mes"
type textarea "Tere! Hetkel me kahjuks"
type textarea "Sveiki! Deja, šiuo metu mes"
type textarea "Tere! Hetkel me kahjuks Ühendkuningriiki ei"
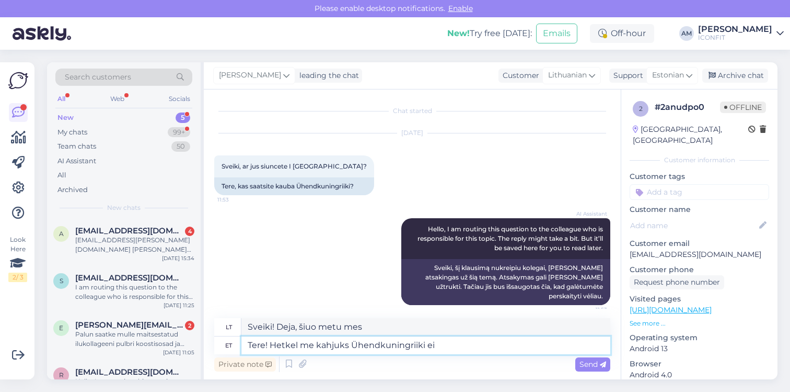
type textarea "Sveiki! Deja, šiuo metu [GEOGRAPHIC_DATA] nedirbame."
type textarea "Tere! Hetkel me kahjuks Ühendkuningriiki ei"
type textarea "Sveiki! Deja, šiuo metu į Jungtinę Karalystę nepristatome."
drag, startPoint x: 442, startPoint y: 342, endPoint x: 272, endPoint y: 345, distance: 169.4
click at [272, 345] on textarea "Tere! Hetkel me kahjuks Ühendkuningriiki ei" at bounding box center [426, 345] width 369 height 18
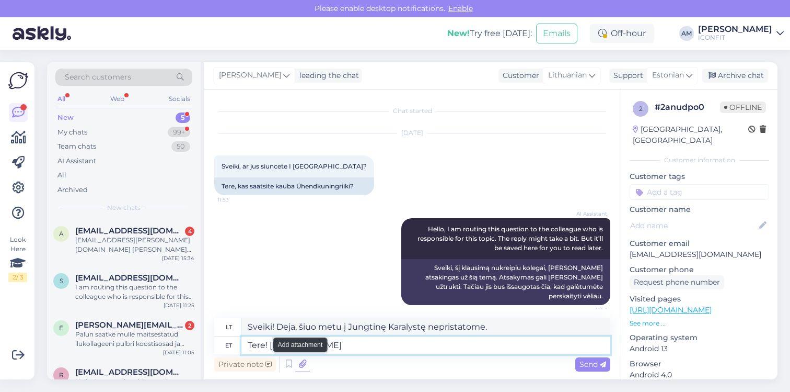
type textarea "Tere! Hetkel"
type textarea "Sveiki! Šiuo metu"
type textarea "Tere! Hetkel kahjuks"
type textarea "Sveiki! Deja, šiuo metu"
type textarea "Tere! Hetkel"
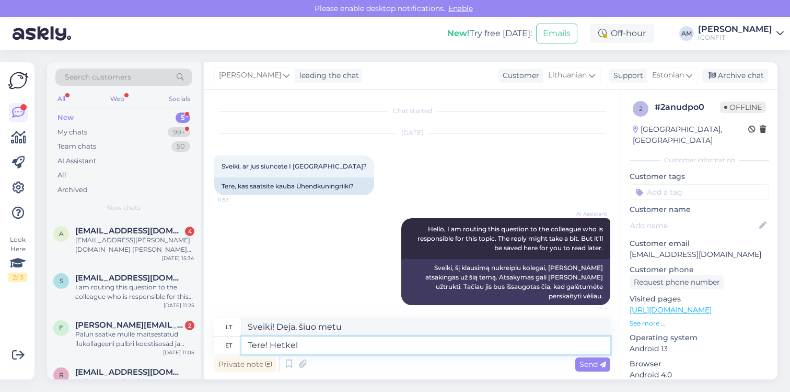
type textarea "Sveiki! Šiuo metu"
type textarea "Tere! Hetkel me k"
type textarea "Sveiki! Šiuo metu mes"
type textarea "Tere! Hetkel me kah"
drag, startPoint x: 339, startPoint y: 345, endPoint x: 213, endPoint y: 345, distance: 126.5
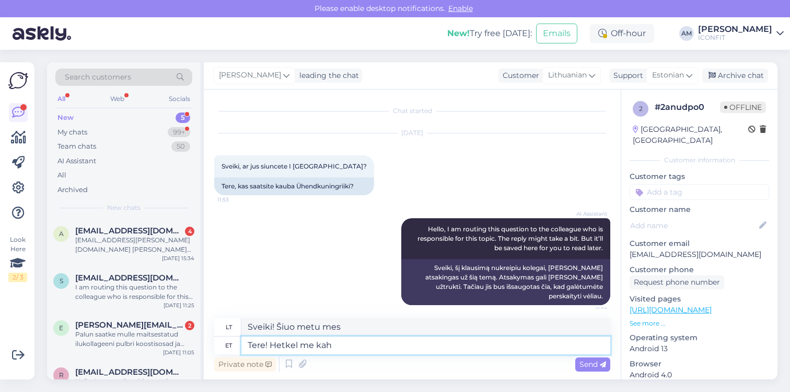
click at [213, 345] on div "Chat started [DATE] [GEOGRAPHIC_DATA], ar jus siuncete I [GEOGRAPHIC_DATA]? 11:…" at bounding box center [412, 234] width 417 height 290
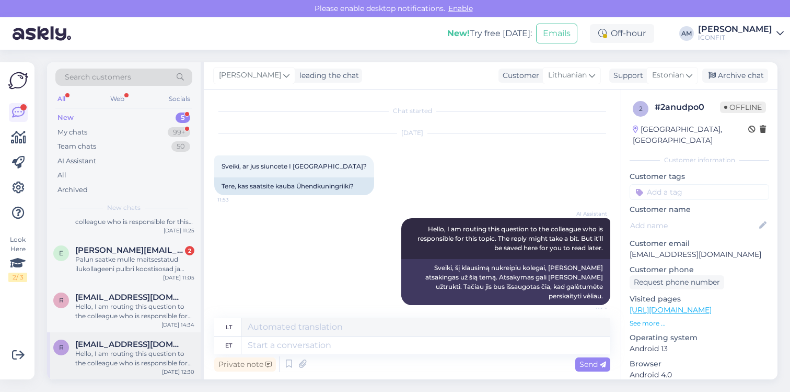
click at [122, 351] on div "Hello, I am routing this question to the colleague who is responsible for this …" at bounding box center [134, 358] width 119 height 19
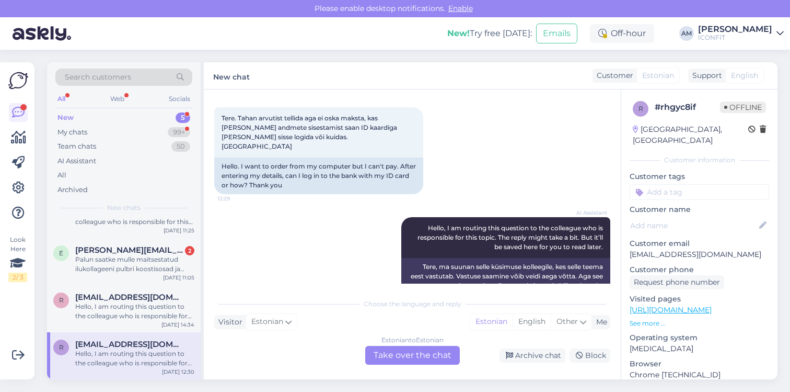
scroll to position [61, 0]
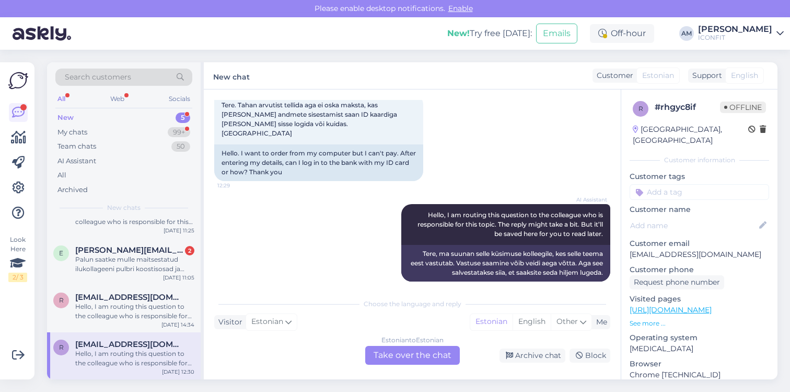
click at [404, 360] on div "Estonian to Estonian Take over the chat" at bounding box center [412, 355] width 95 height 19
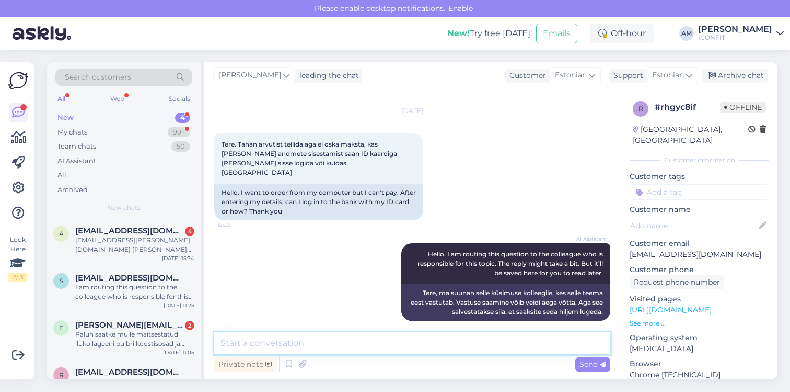
click at [286, 336] on textarea at bounding box center [412, 343] width 396 height 22
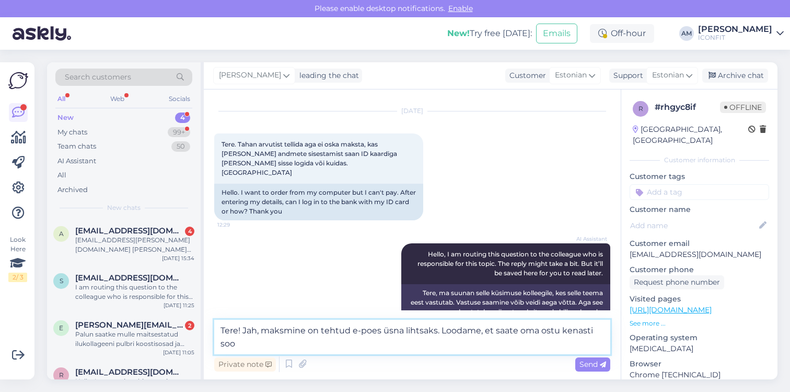
scroll to position [35, 0]
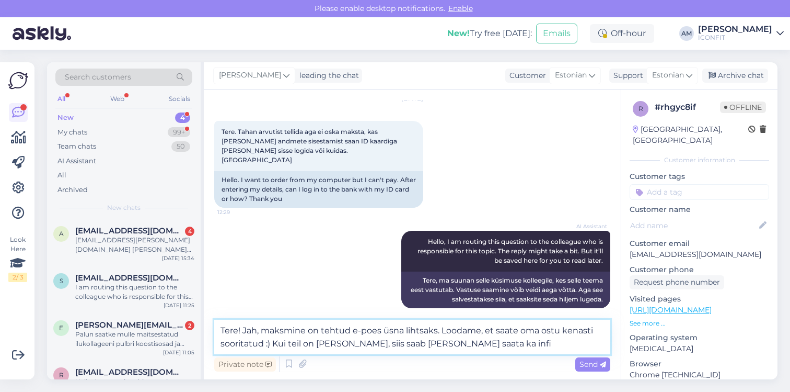
drag, startPoint x: 482, startPoint y: 347, endPoint x: 272, endPoint y: 342, distance: 210.2
click at [272, 342] on textarea "Tere! Jah, maksmine on tehtud e-poes üsna lihtsaks. Loodame, et saate oma ostu …" at bounding box center [412, 336] width 396 height 35
click at [440, 331] on textarea "Tere! Jah, maksmine on tehtud e-poes üsna lihtsaks. Loodame, et saate oma ostu …" at bounding box center [412, 336] width 396 height 35
click at [546, 333] on textarea "Tere! Jah, maksmine on tehtud e-poes üsna lihtsaks ning kaardiandmed saab sises…" at bounding box center [412, 336] width 396 height 35
click at [261, 345] on textarea "Tere! Jah, maksmine on tehtud e-poes üsna lihtsaks ning kaardiandmed saab kenas…" at bounding box center [412, 336] width 396 height 35
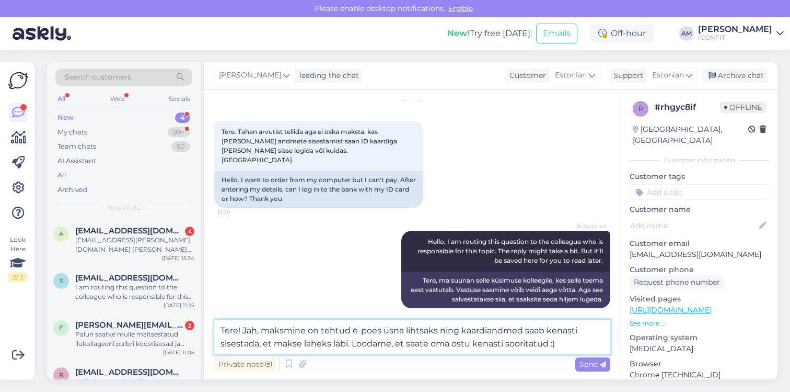
drag, startPoint x: 505, startPoint y: 346, endPoint x: 474, endPoint y: 345, distance: 30.8
click at [474, 345] on textarea "Tere! Jah, maksmine on tehtud e-poes üsna lihtsaks ning kaardiandmed saab kenas…" at bounding box center [412, 336] width 396 height 35
type textarea "Tere! Jah, maksmine on tehtud e-poes üsna lihtsaks ning kaardiandmed saab kenas…"
click at [582, 363] on span "Send" at bounding box center [593, 363] width 27 height 9
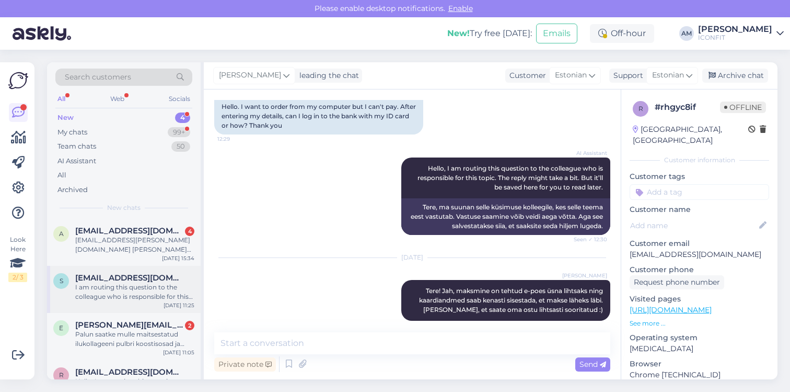
scroll to position [28, 0]
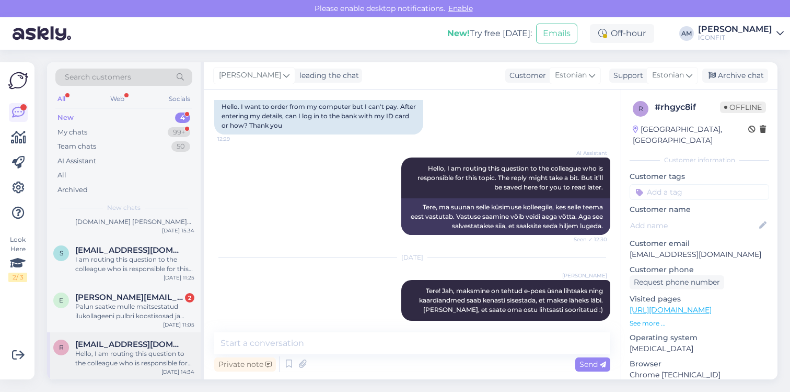
click at [121, 349] on div "Hello, I am routing this question to the colleague who is responsible for this …" at bounding box center [134, 358] width 119 height 19
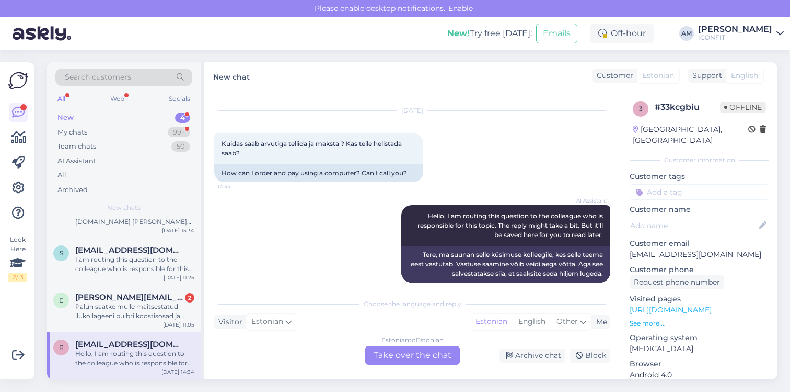
scroll to position [33, 0]
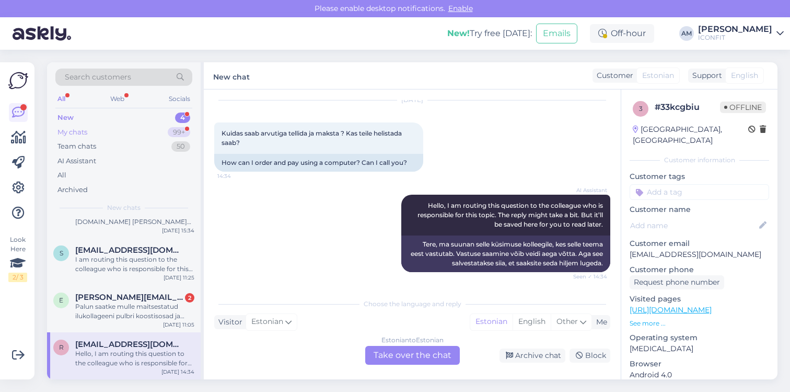
click at [155, 130] on div "My chats 99+" at bounding box center [123, 132] width 137 height 15
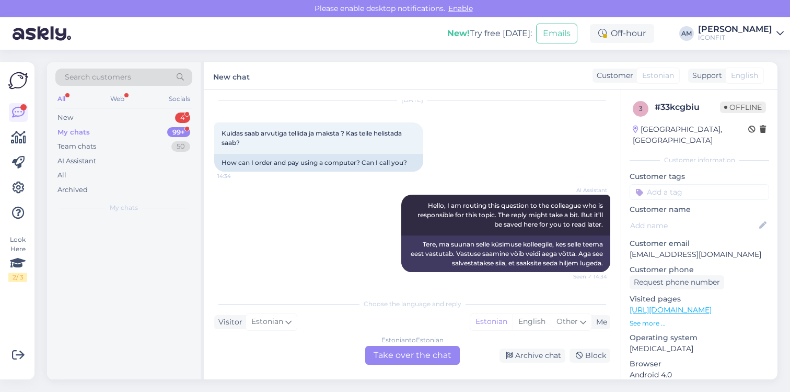
scroll to position [0, 0]
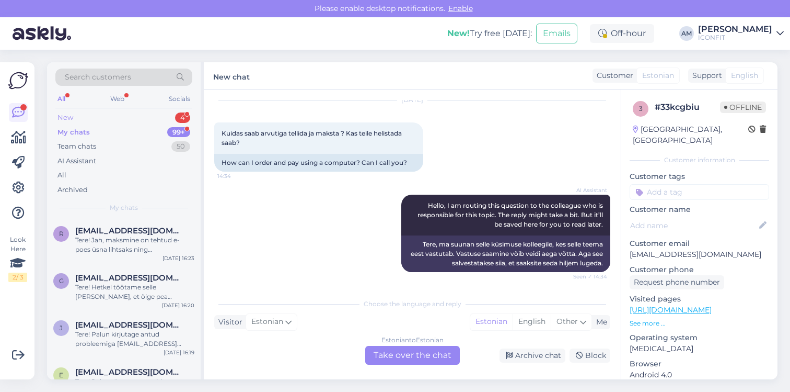
click at [153, 115] on div "New 4" at bounding box center [123, 117] width 137 height 15
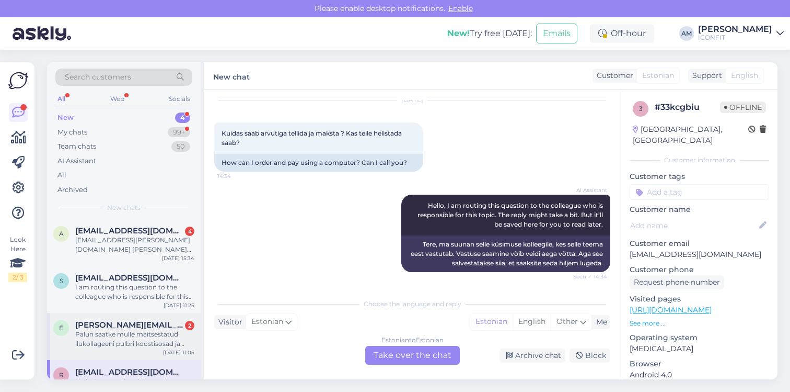
scroll to position [28, 0]
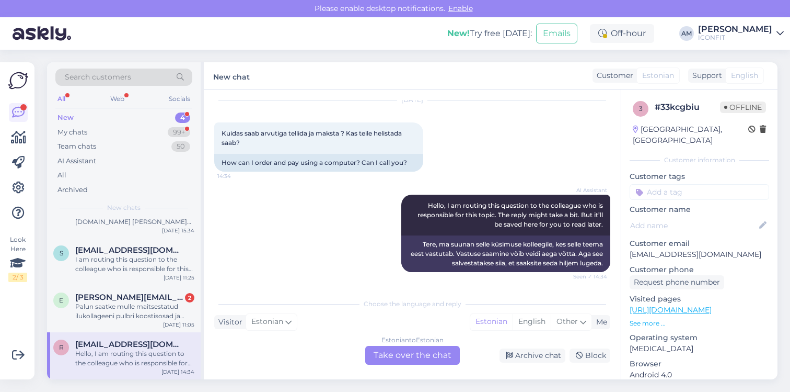
click at [398, 356] on div "Estonian to Estonian Take over the chat" at bounding box center [412, 355] width 95 height 19
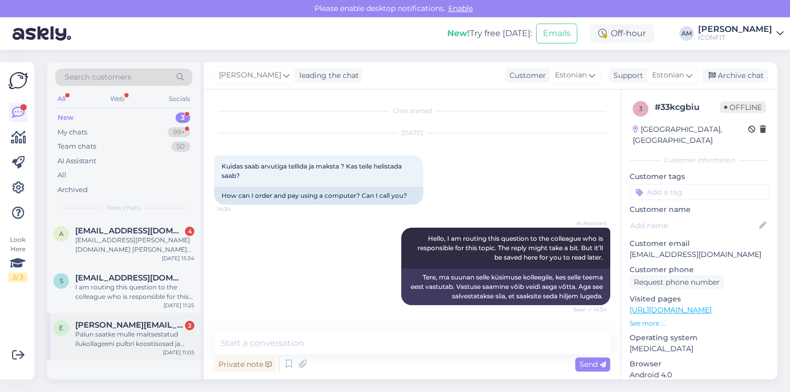
click at [149, 336] on div "Palun saatke mulle maitsestatud ilukollageeni pulbri koostisosad ja sisalduse o…" at bounding box center [134, 338] width 119 height 19
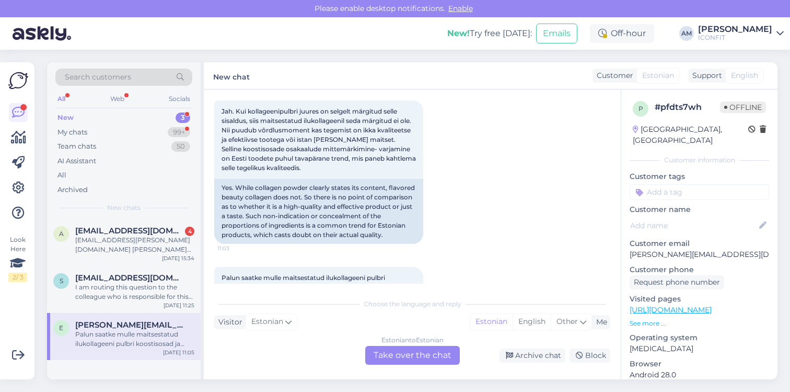
scroll to position [366, 0]
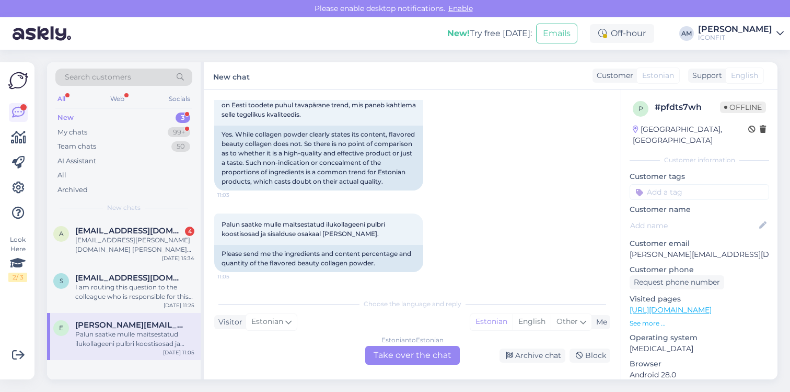
click at [410, 355] on div "Estonian to Estonian Take over the chat" at bounding box center [412, 355] width 95 height 19
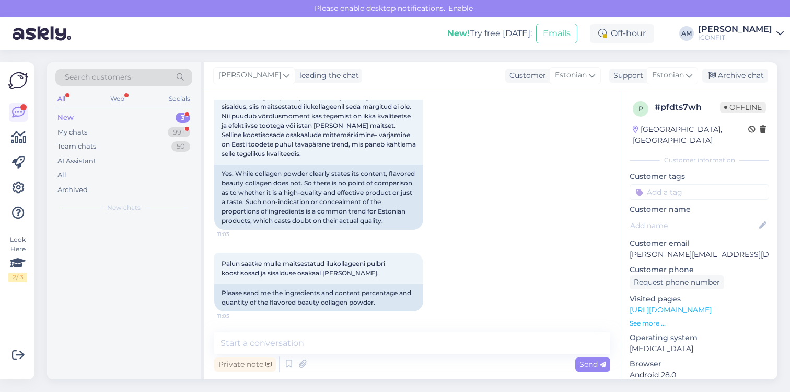
scroll to position [327, 0]
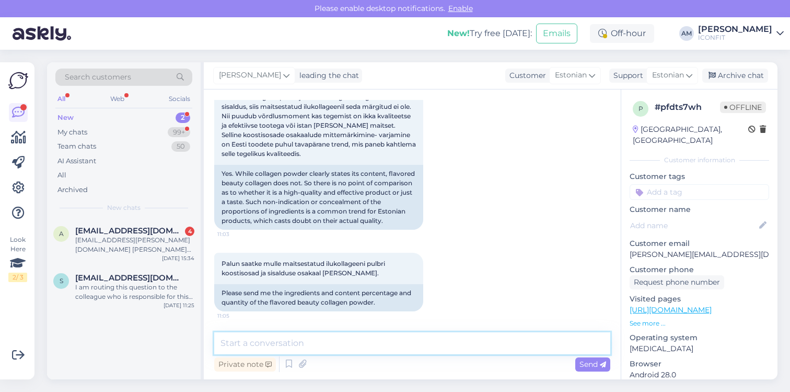
click at [306, 343] on textarea at bounding box center [412, 343] width 396 height 22
paste textarea "KOOSTISOSAD (apelsin): hüdrolüüsitud kollageen, sidrunhape, [PERSON_NAME] maits…"
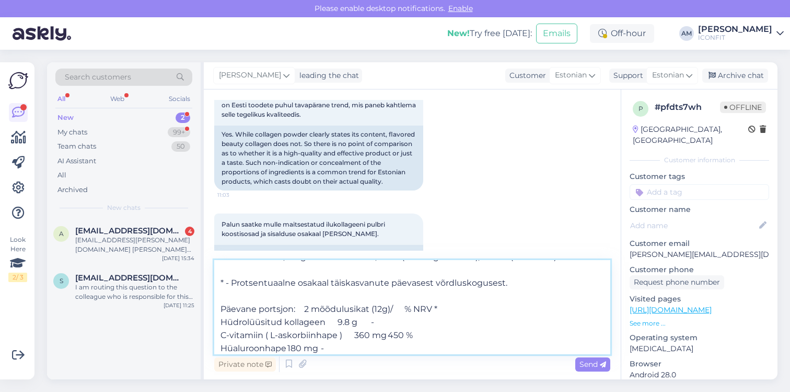
scroll to position [41, 0]
drag, startPoint x: 511, startPoint y: 283, endPoint x: 216, endPoint y: 283, distance: 294.9
click at [216, 283] on textarea "Tere! KOOSTISOSAD (apelsin): hüdrolüüsitud kollageen, sidrunhape, [PERSON_NAME]…" at bounding box center [412, 307] width 396 height 94
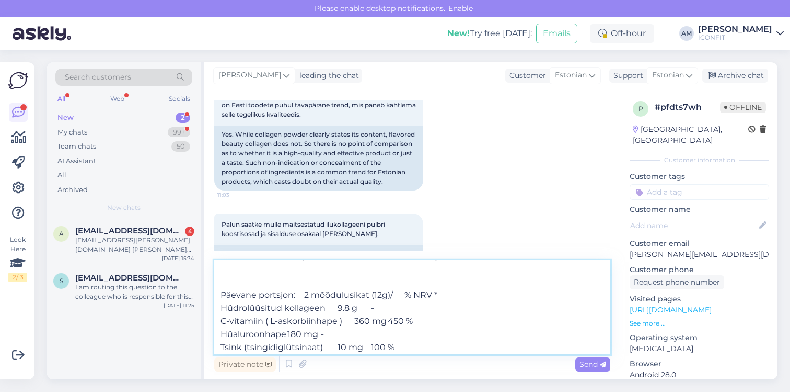
scroll to position [22, 0]
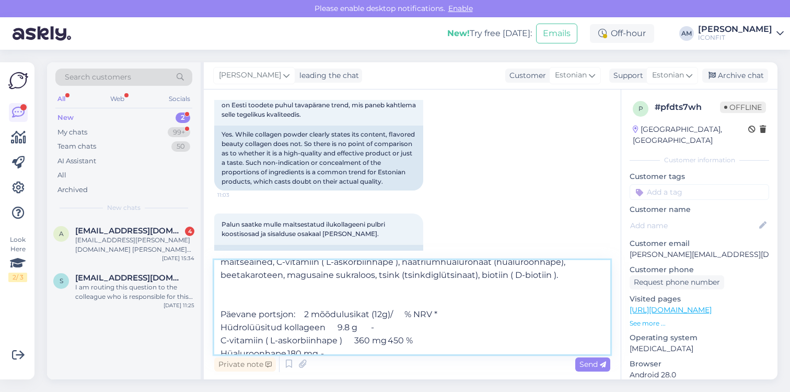
click at [232, 296] on textarea "Tere! KOOSTISOSAD (apelsin): hüdrolüüsitud kollageen, sidrunhape, [PERSON_NAME]…" at bounding box center [412, 307] width 396 height 94
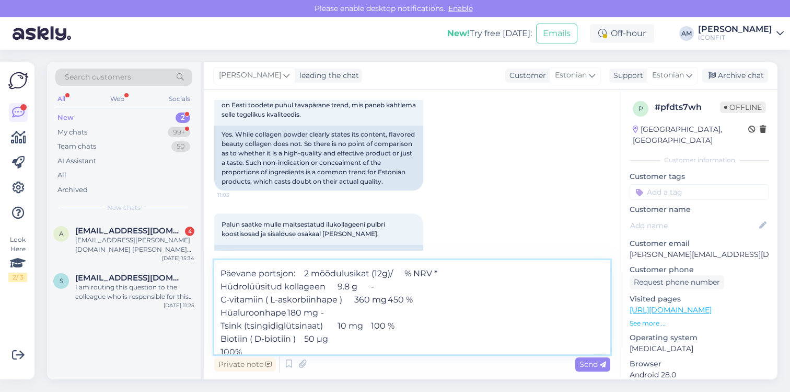
scroll to position [46, 0]
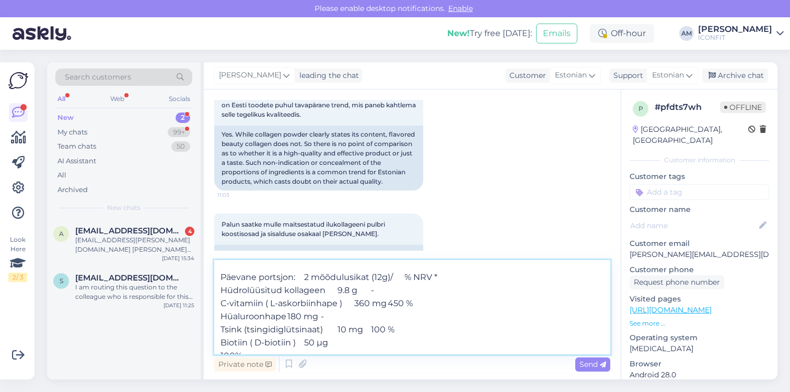
drag, startPoint x: 411, startPoint y: 274, endPoint x: 471, endPoint y: 276, distance: 59.6
click at [471, 276] on textarea "Tere! KOOSTISOSAD (apelsin): hüdrolüüsitud kollageen, sidrunhape, [PERSON_NAME]…" at bounding box center [412, 307] width 396 height 94
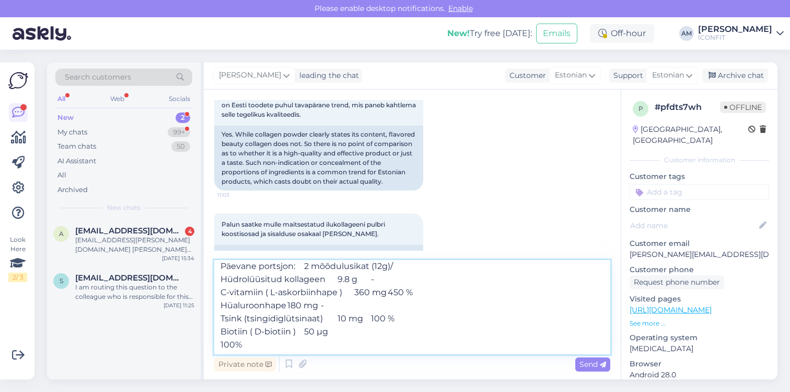
scroll to position [58, 0]
drag, startPoint x: 396, startPoint y: 291, endPoint x: 428, endPoint y: 291, distance: 32.4
click at [428, 291] on textarea "Tere! KOOSTISOSAD (apelsin): hüdrolüüsitud kollageen, sidrunhape, [PERSON_NAME]…" at bounding box center [412, 307] width 396 height 94
drag, startPoint x: 357, startPoint y: 320, endPoint x: 398, endPoint y: 320, distance: 41.8
click at [398, 320] on textarea "Tere! KOOSTISOSAD (apelsin): hüdrolüüsitud kollageen, sidrunhape, [PERSON_NAME]…" at bounding box center [412, 307] width 396 height 94
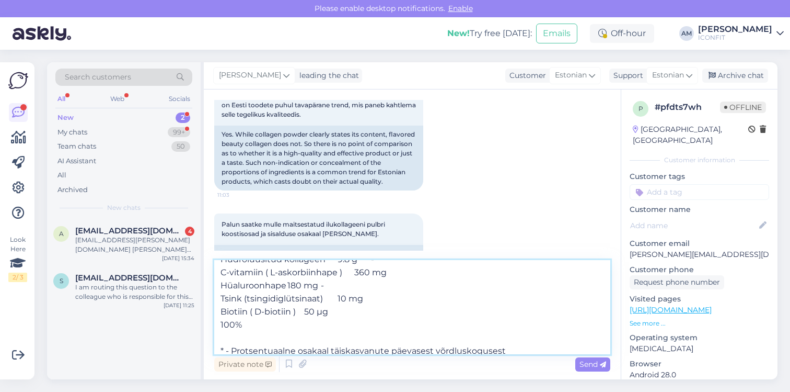
scroll to position [84, 0]
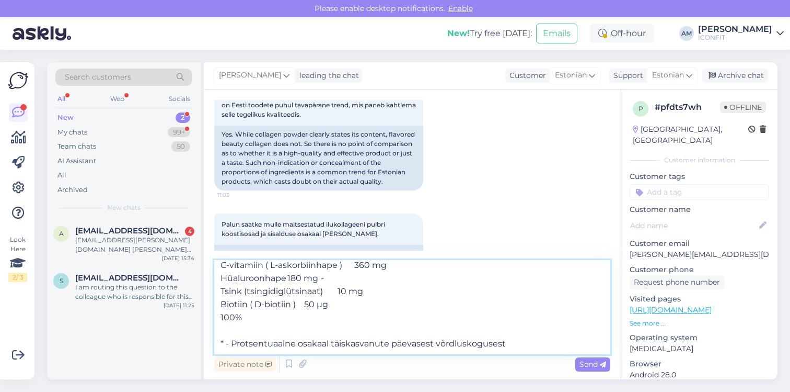
drag, startPoint x: 240, startPoint y: 317, endPoint x: 214, endPoint y: 317, distance: 26.1
click at [214, 317] on textarea "Tere! KOOSTISOSAD (apelsin): hüdrolüüsitud kollageen, sidrunhape, [PERSON_NAME]…" at bounding box center [412, 307] width 396 height 94
drag, startPoint x: 511, startPoint y: 343, endPoint x: 210, endPoint y: 345, distance: 300.6
click at [210, 345] on div "Chat started [DATE] Tere! [PERSON_NAME] ole toodetel märgitud koostisosi ja nen…" at bounding box center [412, 234] width 417 height 290
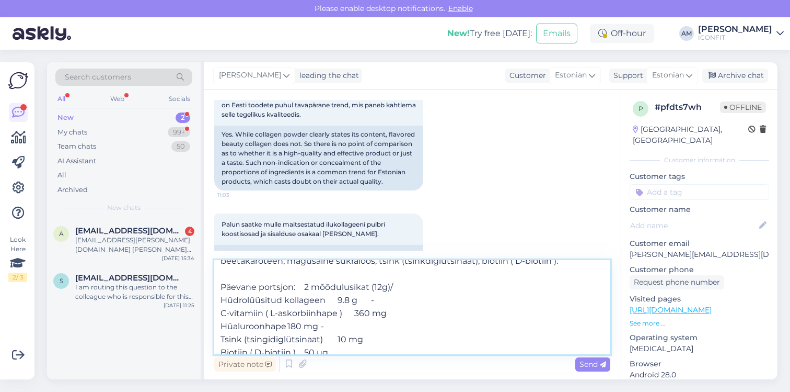
scroll to position [32, 0]
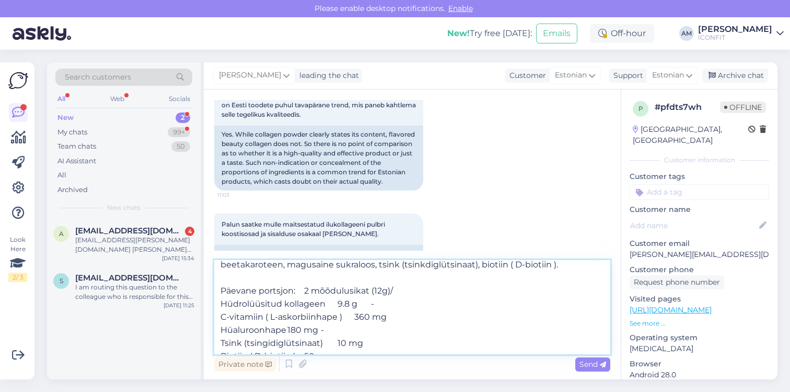
click at [325, 304] on textarea "Tere! KOOSTISOSAD (apelsin): hüdrolüüsitud kollageen, sidrunhape, [PERSON_NAME]…" at bounding box center [412, 307] width 396 height 94
click at [362, 319] on textarea "Tere! KOOSTISOSAD (apelsin): hüdrolüüsitud kollageen, sidrunhape, [PERSON_NAME]…" at bounding box center [412, 307] width 396 height 94
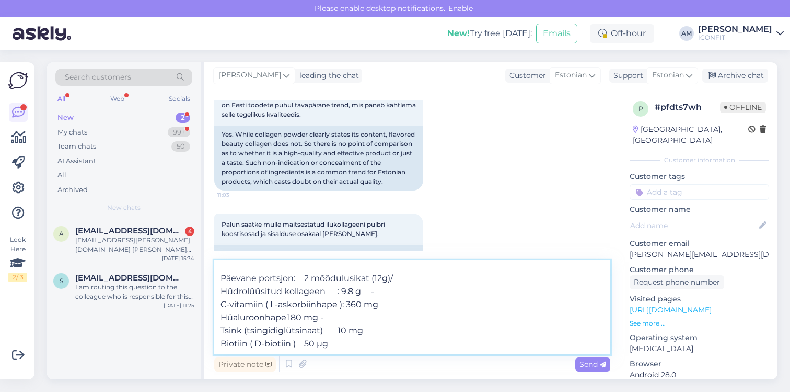
click at [285, 319] on textarea "Tere! KOOSTISOSAD (apelsin): hüdrolüüsitud kollageen, sidrunhape, [PERSON_NAME]…" at bounding box center [412, 307] width 396 height 94
click at [330, 316] on textarea "Tere! KOOSTISOSAD (apelsin): hüdrolüüsitud kollageen, sidrunhape, [PERSON_NAME]…" at bounding box center [412, 307] width 396 height 94
click at [326, 333] on textarea "Tere! KOOSTISOSAD (apelsin): hüdrolüüsitud kollageen, sidrunhape, [PERSON_NAME]…" at bounding box center [412, 307] width 396 height 94
click at [324, 330] on textarea "Tere! KOOSTISOSAD (apelsin): hüdrolüüsitud kollageen, sidrunhape, [PERSON_NAME]…" at bounding box center [412, 307] width 396 height 94
click at [343, 329] on textarea "Tere! KOOSTISOSAD (apelsin): hüdrolüüsitud kollageen, sidrunhape, [PERSON_NAME]…" at bounding box center [412, 307] width 396 height 94
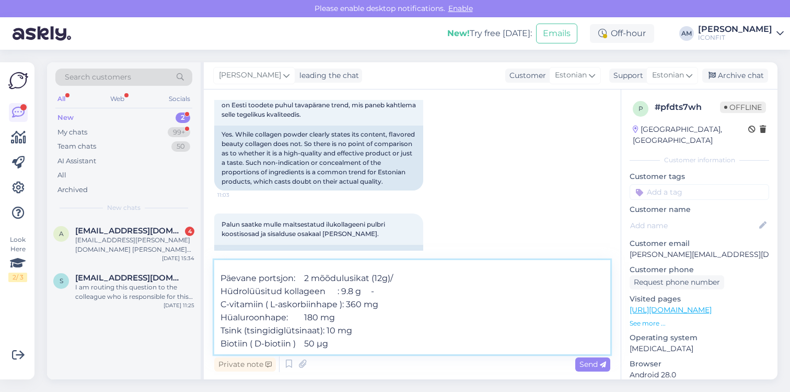
click at [308, 346] on textarea "Tere! KOOSTISOSAD (apelsin): hüdrolüüsitud kollageen, sidrunhape, [PERSON_NAME]…" at bounding box center [412, 307] width 396 height 94
type textarea "Tere! KOOSTISOSAD (apelsin): hüdrolüüsitud kollageen, sidrunhape, [PERSON_NAME]…"
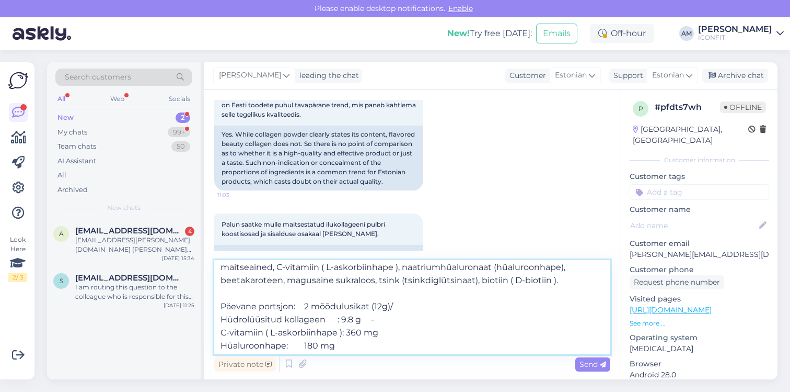
scroll to position [0, 0]
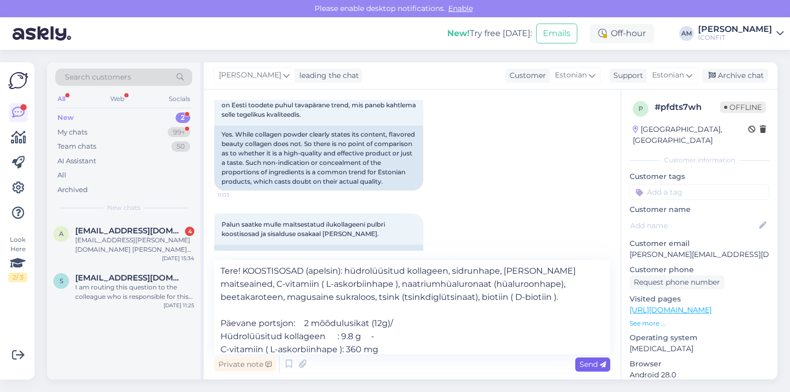
click at [582, 366] on span "Send" at bounding box center [593, 363] width 27 height 9
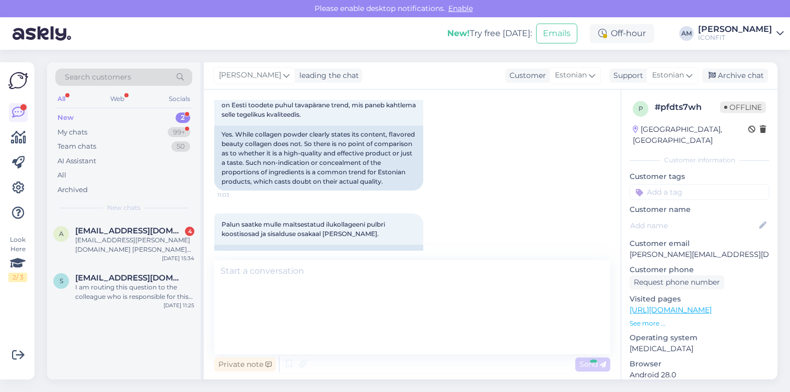
scroll to position [476, 0]
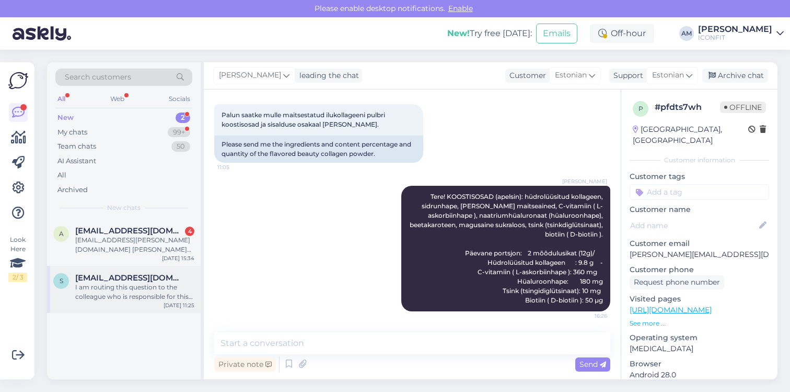
click at [161, 292] on div "I am routing this question to the colleague who is responsible for this topic. …" at bounding box center [134, 291] width 119 height 19
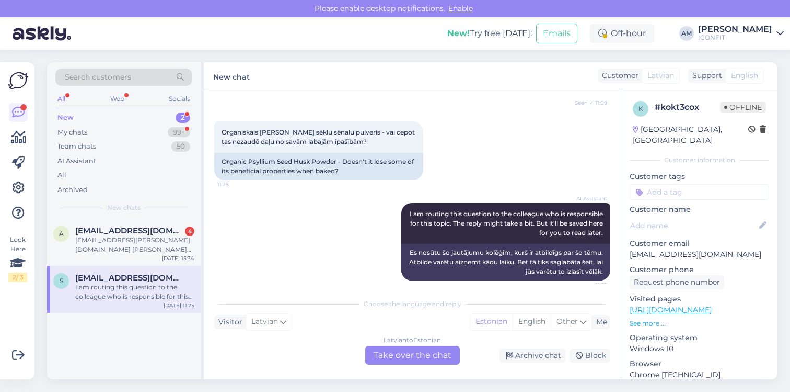
scroll to position [638, 0]
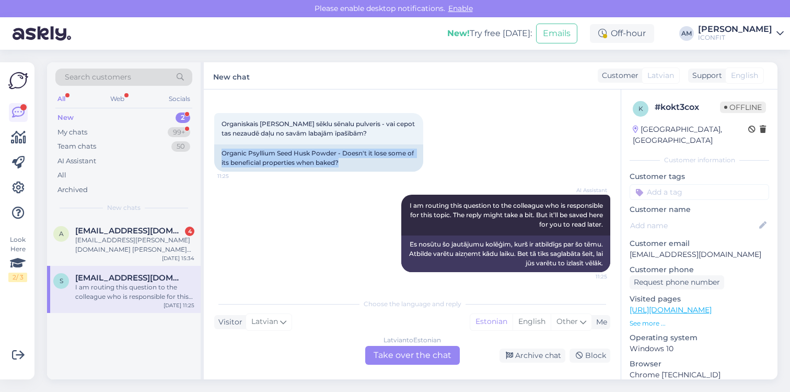
drag, startPoint x: 349, startPoint y: 166, endPoint x: 209, endPoint y: 154, distance: 140.7
click at [209, 154] on div "Chat started [DATE] Labdien! Jautājums par šo kolagēnu: [URL][DOMAIN_NAME] . 10…" at bounding box center [412, 234] width 417 height 290
copy div "Organic Psyllium Seed Husk Powder - Doesn't it lose some of its beneficial prop…"
click at [398, 350] on div "[DEMOGRAPHIC_DATA] to Estonian Take over the chat" at bounding box center [412, 355] width 95 height 19
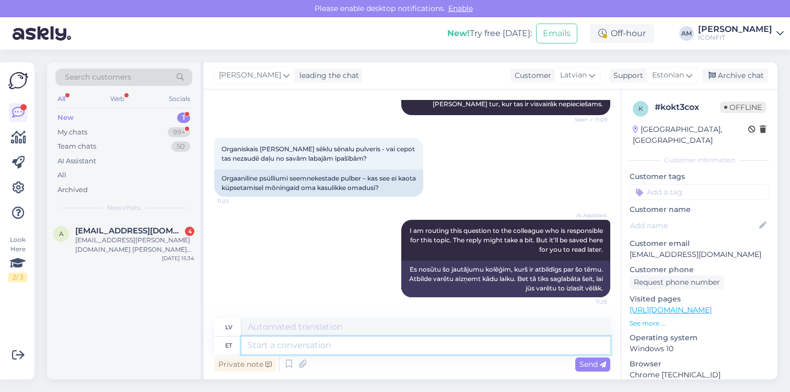
click at [324, 346] on textarea at bounding box center [426, 345] width 369 height 18
type textarea "T"
type textarea "Hello! Great ques"
type textarea "Sveiki! Lieliski!"
type textarea "Hello! Great question!"
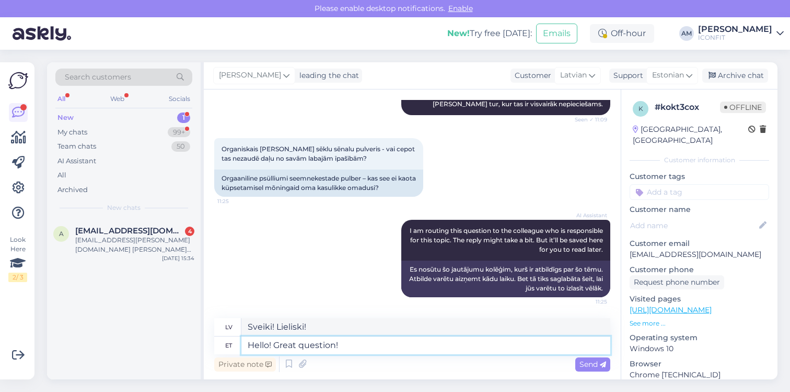
type textarea "Sveiki! Lielisks jautājums!"
paste textarea "Fiber is heat-stable. Psyllium’s main benefit comes from soluble fiber, and thi…"
type textarea "Hello! Great question! Fiber is heat-stable. Psyllium’s main benefit comes from…"
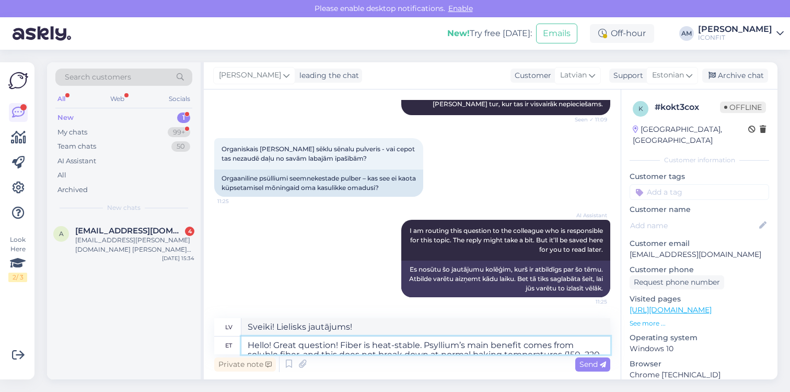
scroll to position [638, 0]
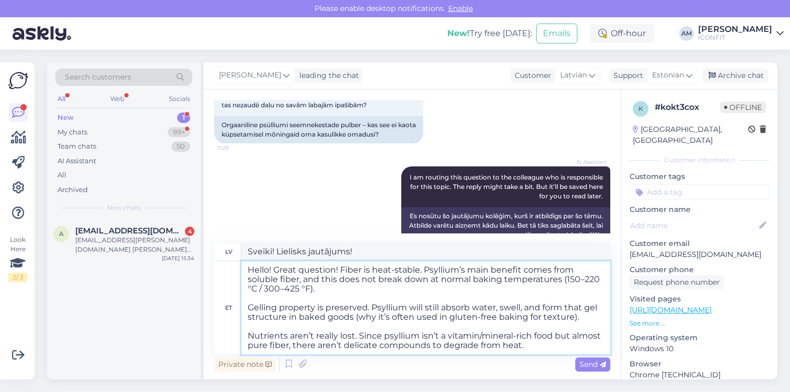
type textarea "Sveiki! Lielisks jautājums! Šķiedrvielas ir karstumizturīgas. Psilijs galvenokā…"
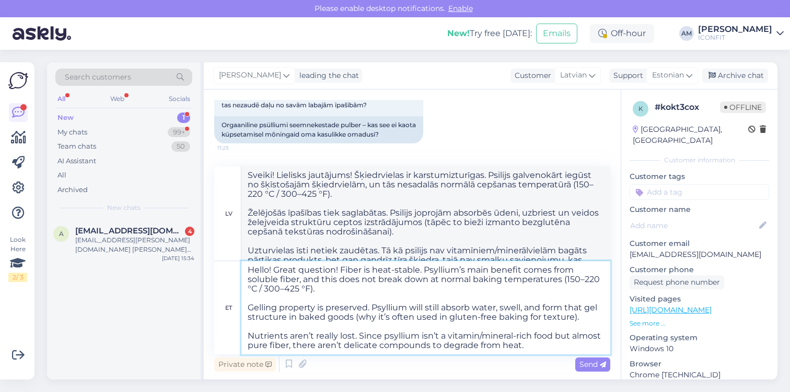
click at [325, 307] on textarea "Hello! Great question! Fiber is heat-stable. Psyllium’s main benefit comes from…" at bounding box center [426, 307] width 369 height 93
type textarea "Hello! Great question! Fiber is heat-stable. Psyllium’s main benefit comes from…"
type textarea "Sveiki! Lielisks jautājums! Šķiedrvielas ir karstumizturīgas. Psilijs galvenokā…"
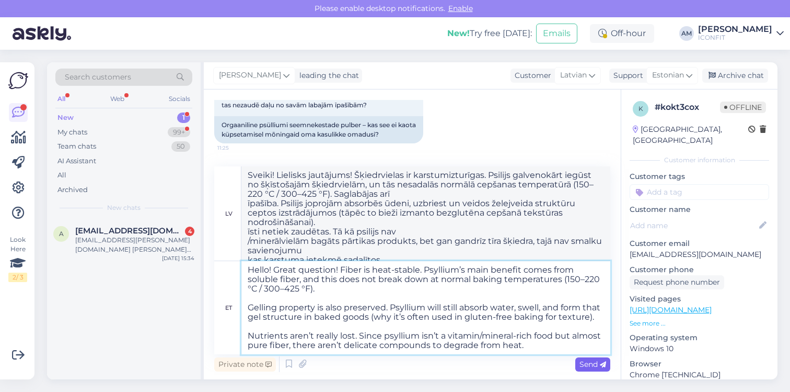
type textarea "Hello! Great question! Fiber is heat-stable. Psyllium’s main benefit comes from…"
click at [591, 363] on span "Send" at bounding box center [593, 363] width 27 height 9
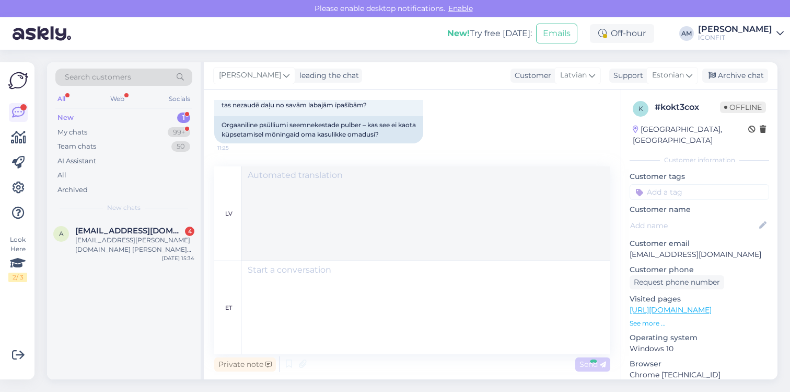
scroll to position [874, 0]
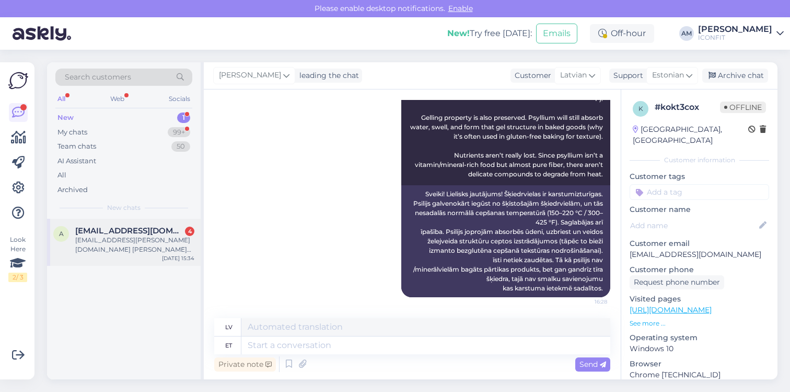
click at [112, 244] on div "[EMAIL_ADDRESS][PERSON_NAME][DOMAIN_NAME] [PERSON_NAME] [EMAIL_ADDRESS][DOMAIN_…" at bounding box center [134, 244] width 119 height 19
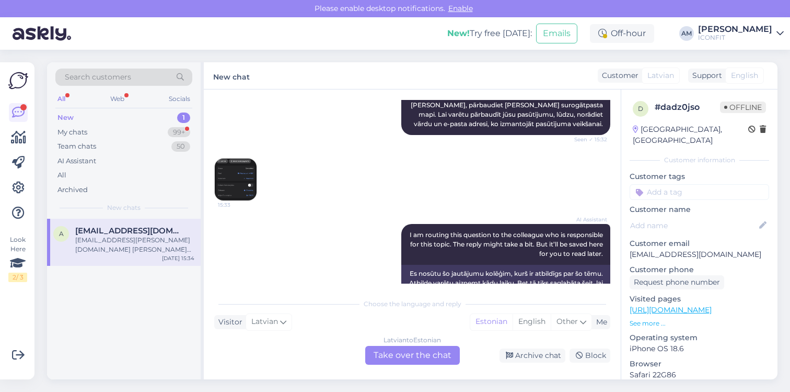
scroll to position [237, 0]
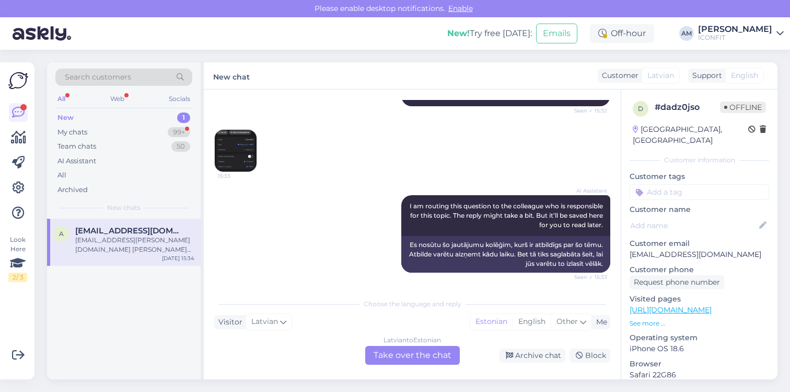
click at [238, 163] on img at bounding box center [236, 151] width 42 height 42
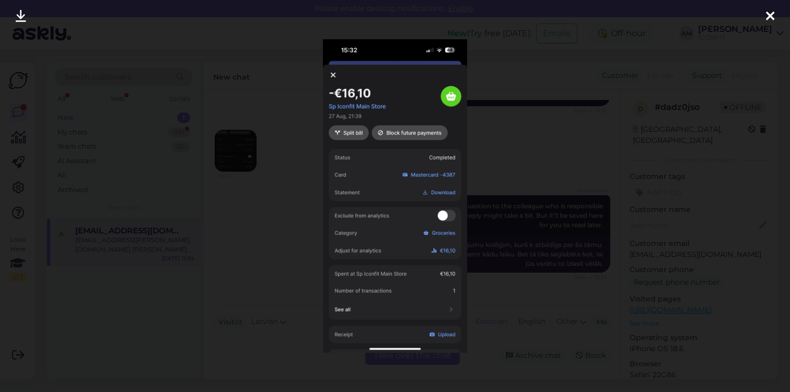
click at [281, 235] on div at bounding box center [395, 196] width 790 height 392
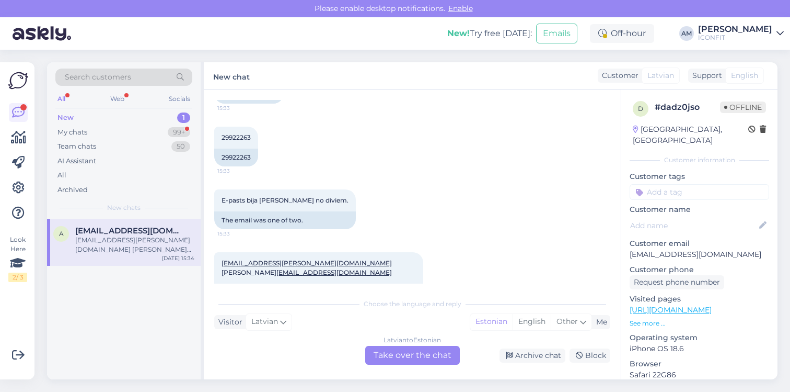
scroll to position [461, 0]
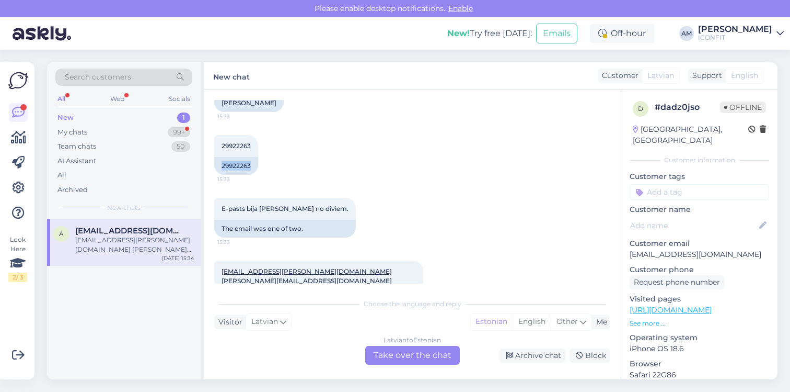
drag, startPoint x: 255, startPoint y: 171, endPoint x: 214, endPoint y: 176, distance: 41.0
click at [214, 176] on div "29922263 15:33 29922263" at bounding box center [412, 154] width 396 height 63
copy div "29922263"
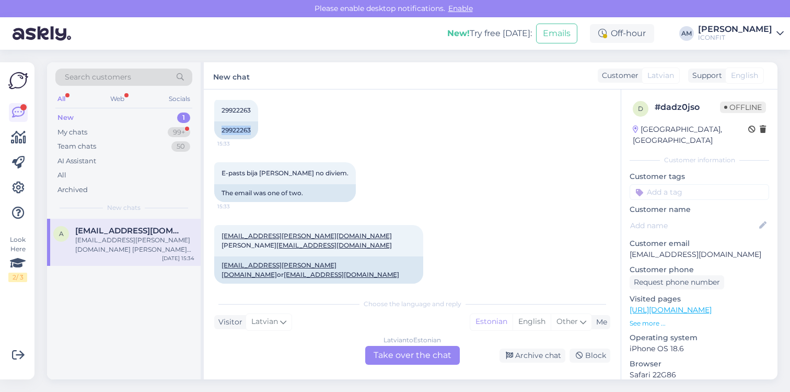
scroll to position [498, 0]
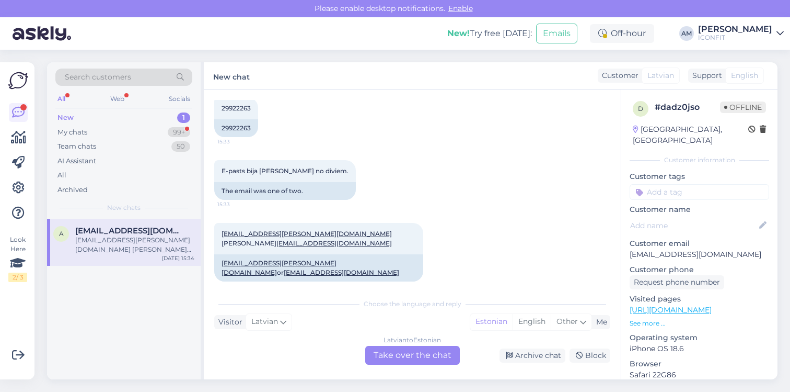
click at [412, 362] on div "[DEMOGRAPHIC_DATA] to Estonian Take over the chat" at bounding box center [412, 355] width 95 height 19
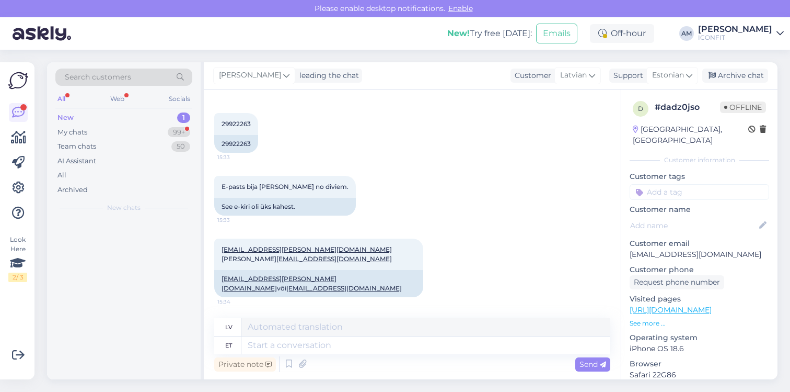
scroll to position [464, 0]
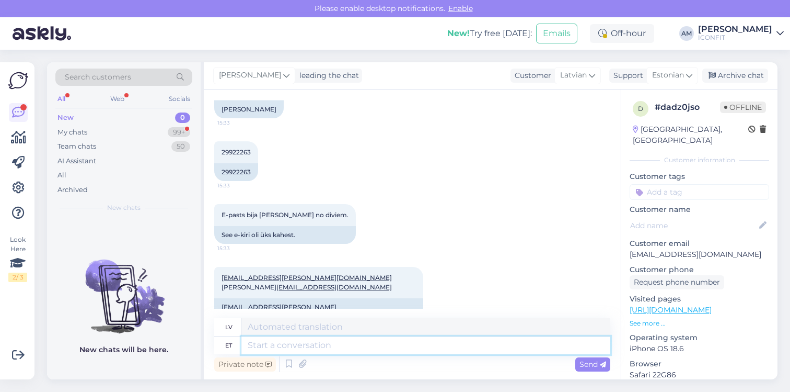
click at [288, 346] on textarea at bounding box center [426, 345] width 369 height 18
type textarea "Hello!"
type textarea "Sveiki!"
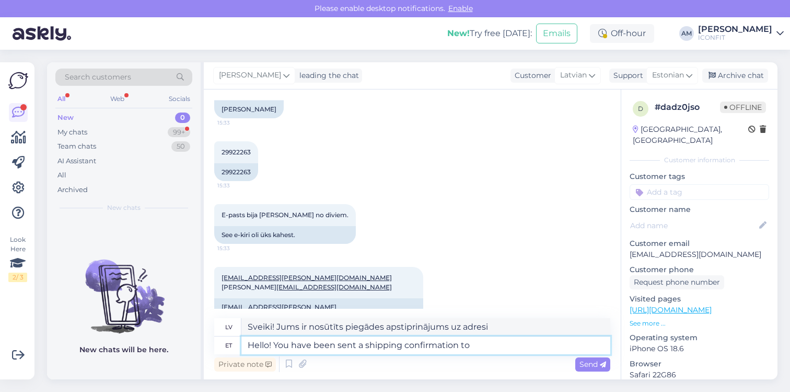
paste textarea "[EMAIL_ADDRESS][PERSON_NAME][DOMAIN_NAME]"
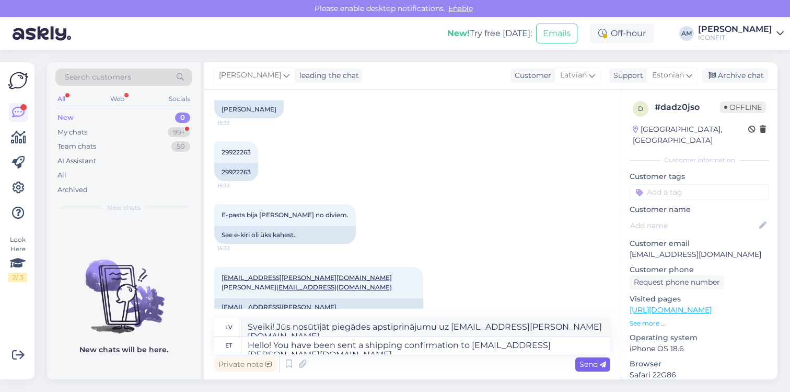
click at [593, 363] on span "Send" at bounding box center [593, 363] width 27 height 9
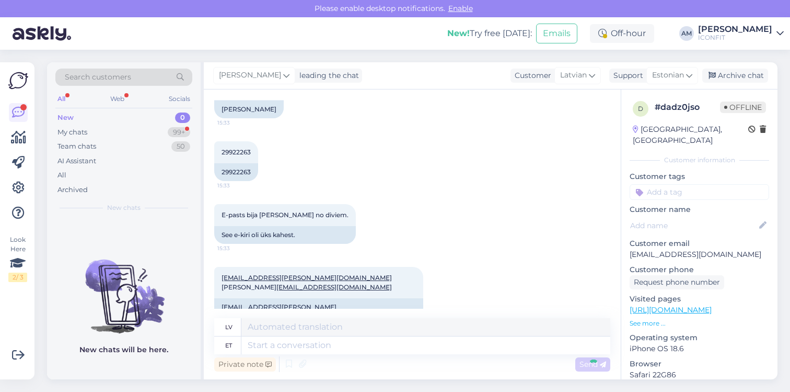
scroll to position [545, 0]
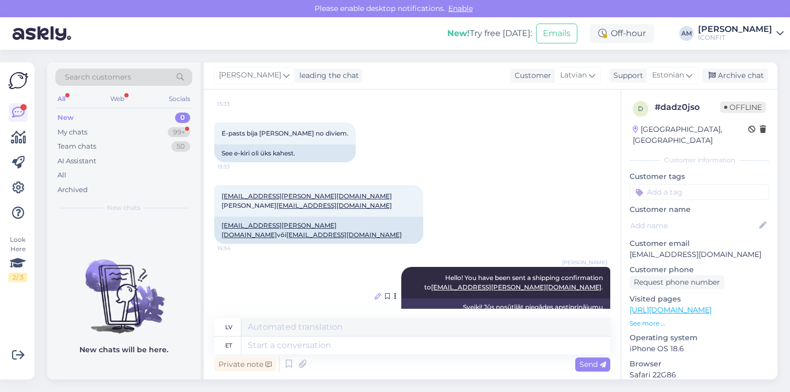
click at [376, 293] on icon at bounding box center [378, 296] width 6 height 6
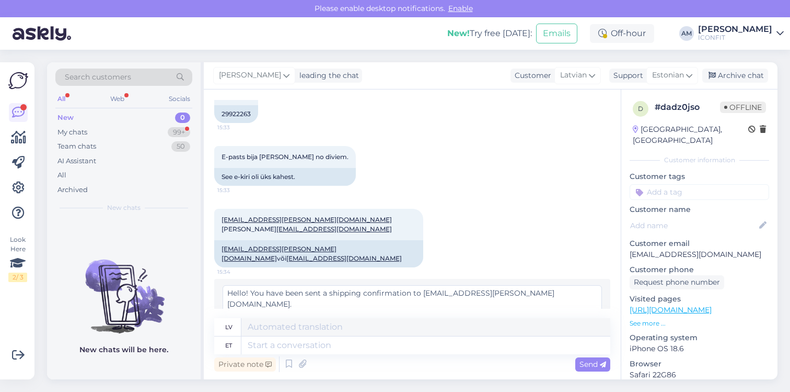
click at [480, 285] on textarea "Hello! You have been sent a shipping confirmation to [EMAIL_ADDRESS][PERSON_NAM…" at bounding box center [413, 298] width 380 height 27
click at [591, 320] on icon at bounding box center [594, 323] width 7 height 7
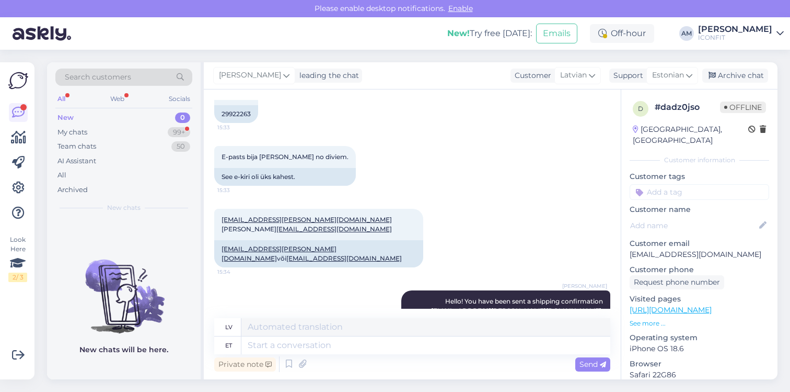
scroll to position [545, 0]
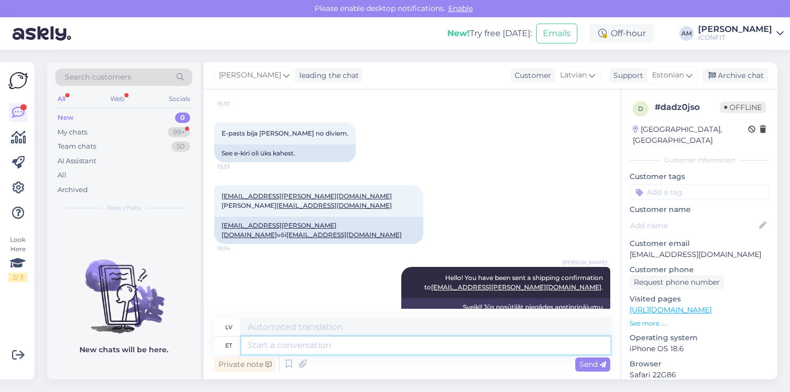
click at [394, 346] on textarea at bounding box center [426, 345] width 369 height 18
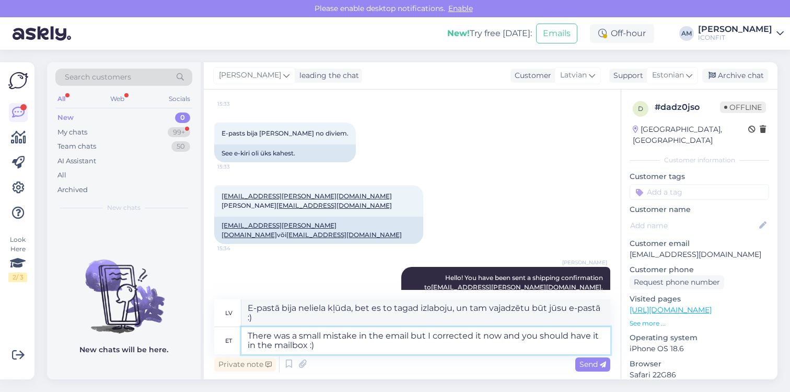
click at [357, 336] on textarea "There was a small mistake in the email but I corrected it now and you should ha…" at bounding box center [426, 340] width 369 height 27
click at [410, 334] on textarea "There was a small mistake in the email but I corrected it now and you should ha…" at bounding box center [426, 340] width 369 height 27
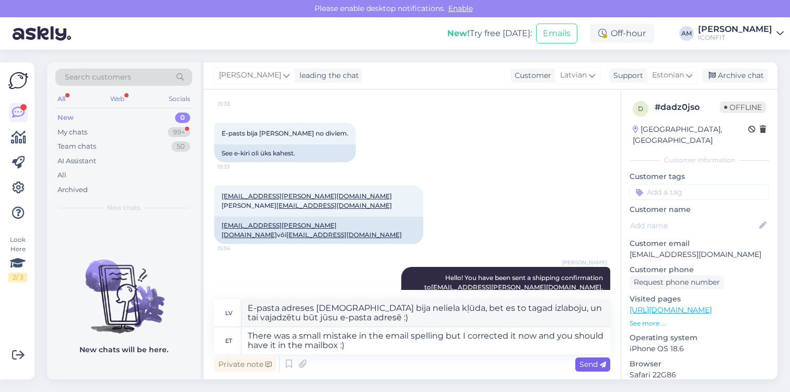
click at [586, 363] on span "Send" at bounding box center [593, 363] width 27 height 9
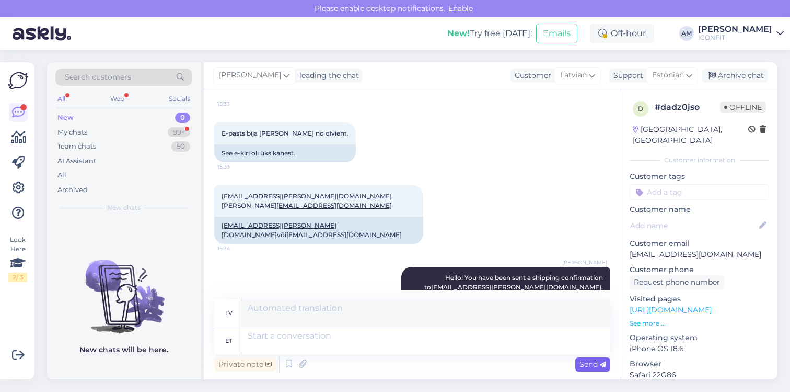
scroll to position [627, 0]
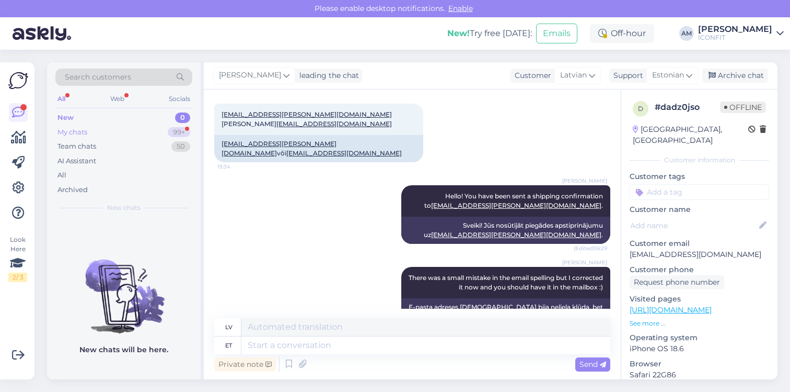
click at [99, 128] on div "My chats 99+" at bounding box center [123, 132] width 137 height 15
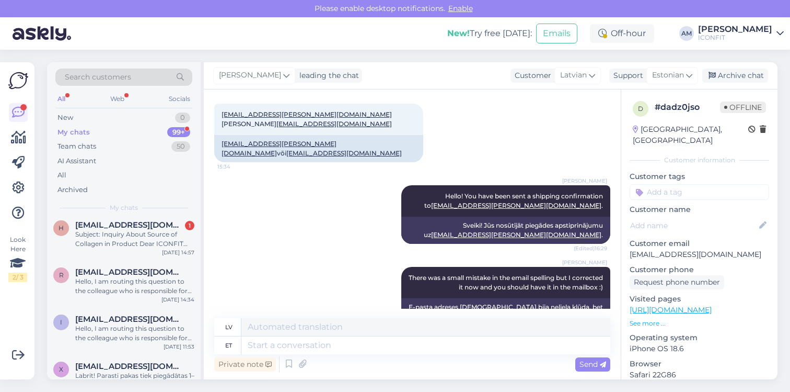
scroll to position [424, 0]
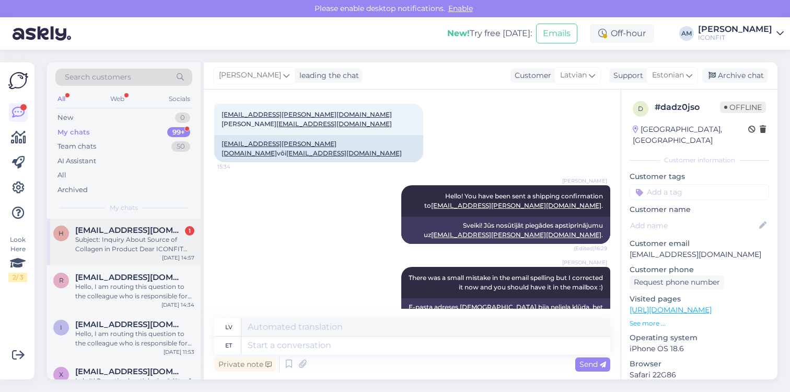
click at [123, 249] on div "Subject: Inquiry About Source of Collagen in Product Dear ICONFIT Team, I hope …" at bounding box center [134, 244] width 119 height 19
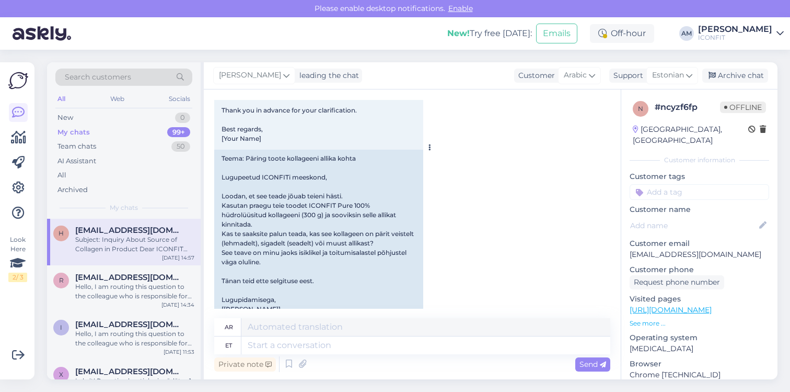
scroll to position [1170, 0]
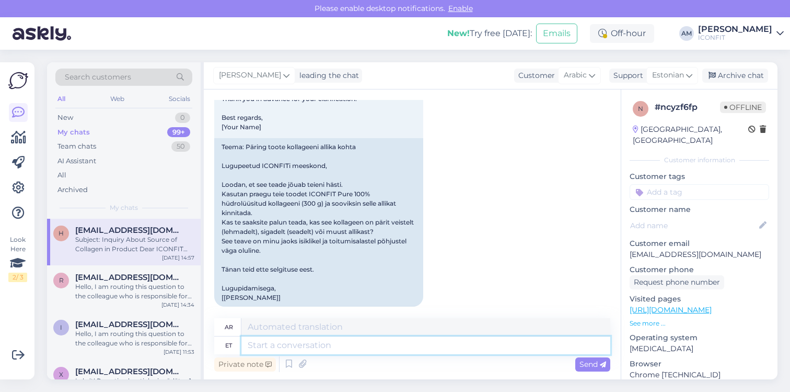
click at [297, 346] on textarea at bounding box center [426, 345] width 369 height 18
click at [320, 342] on textarea "Hello! The collage is porcine." at bounding box center [426, 345] width 369 height 18
click at [593, 366] on span "Send" at bounding box center [593, 363] width 27 height 9
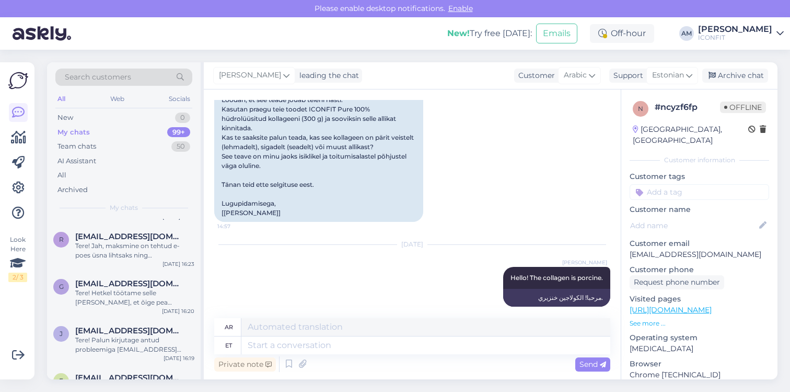
scroll to position [0, 0]
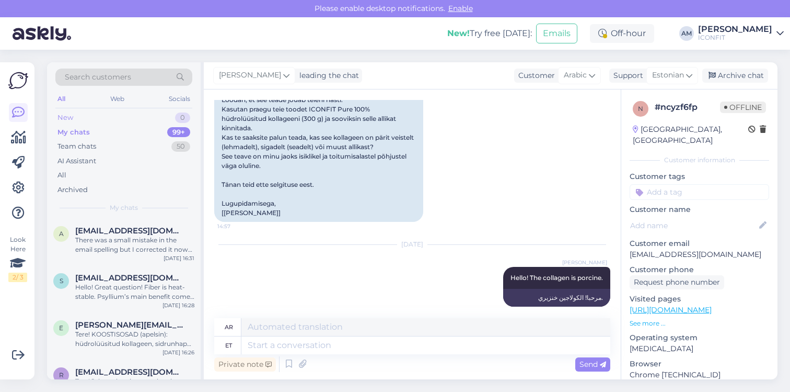
click at [131, 114] on div "New 0" at bounding box center [123, 117] width 137 height 15
